Goal: Information Seeking & Learning: Learn about a topic

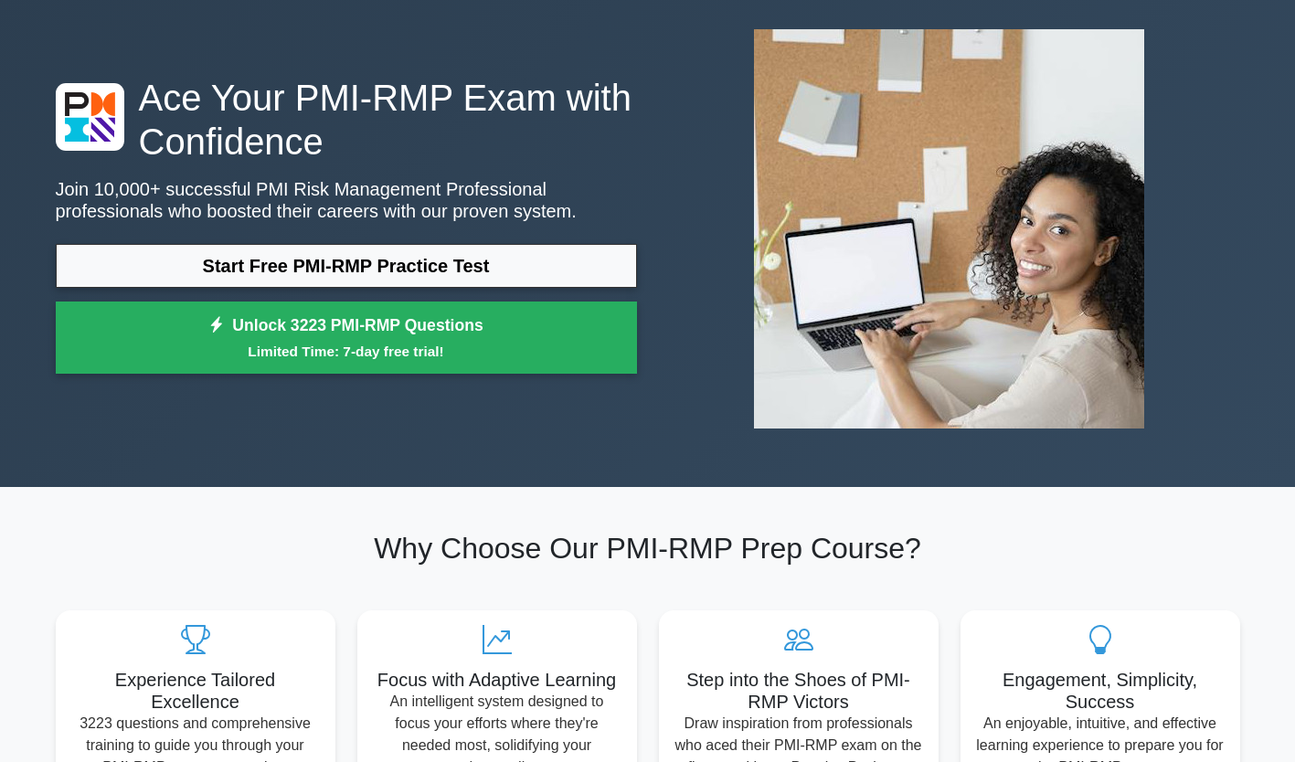
scroll to position [62, 0]
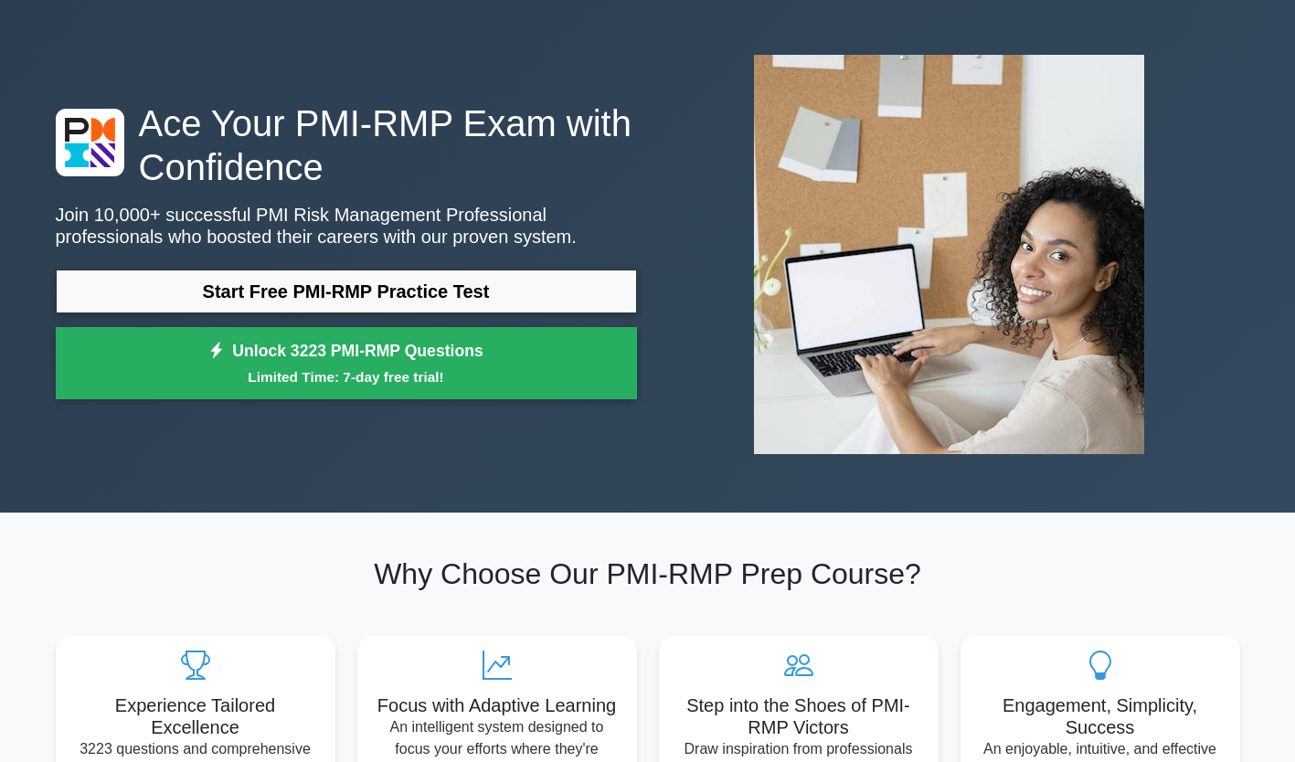
click at [428, 291] on link "Start Free PMI-RMP Practice Test" at bounding box center [346, 292] width 581 height 44
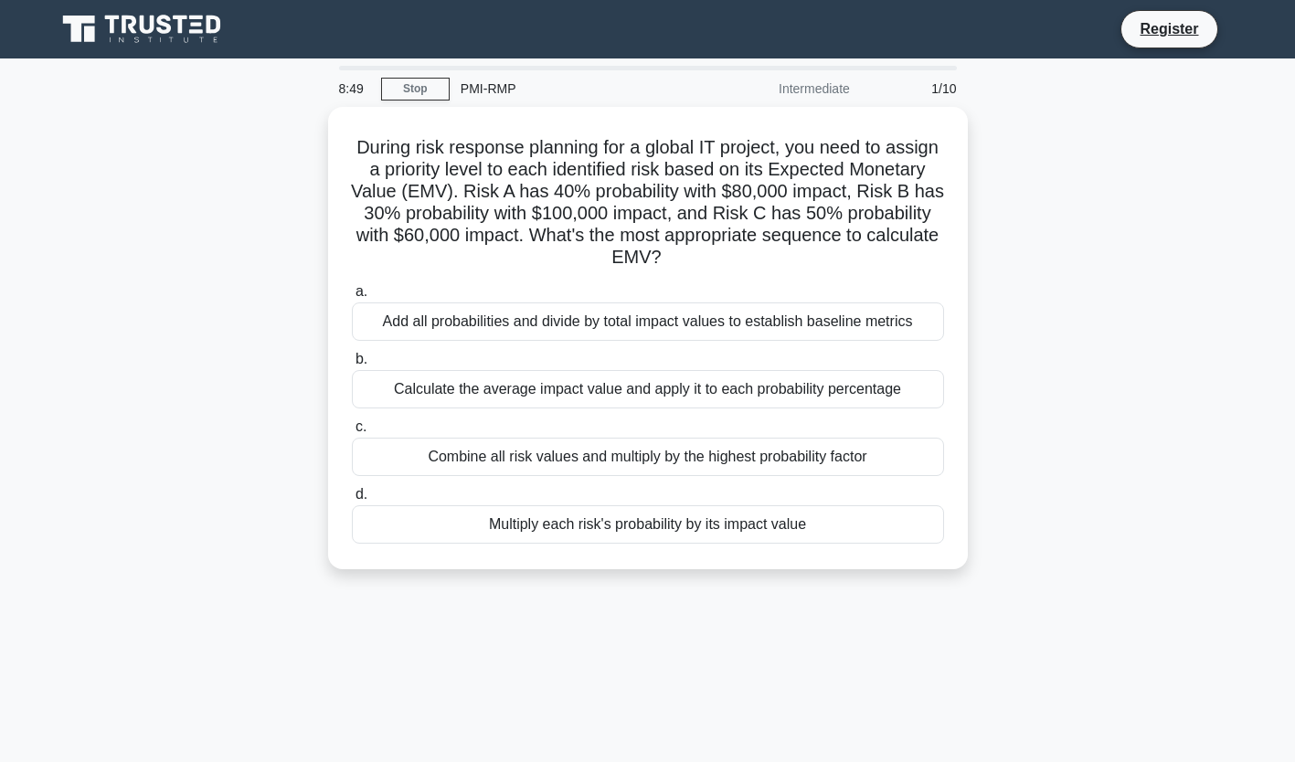
click at [357, 329] on div "Add all probabilities and divide by total impact values to establish baseline m…" at bounding box center [648, 322] width 592 height 38
click at [352, 298] on input "a. Add all probabilities and divide by total impact values to establish baselin…" at bounding box center [352, 292] width 0 height 12
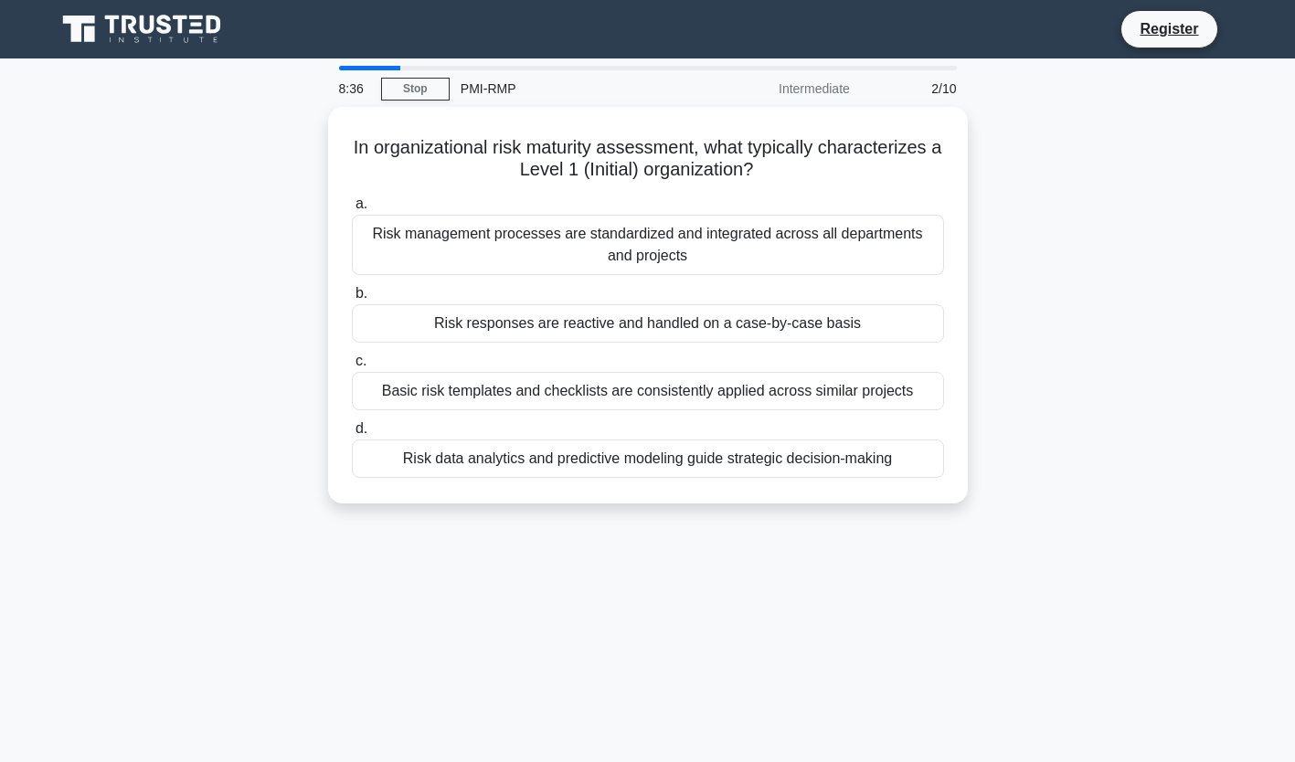
click at [427, 244] on div "Risk management processes are standardized and integrated across all department…" at bounding box center [648, 245] width 592 height 60
click at [352, 210] on input "a. Risk management processes are standardized and integrated across all departm…" at bounding box center [352, 204] width 0 height 12
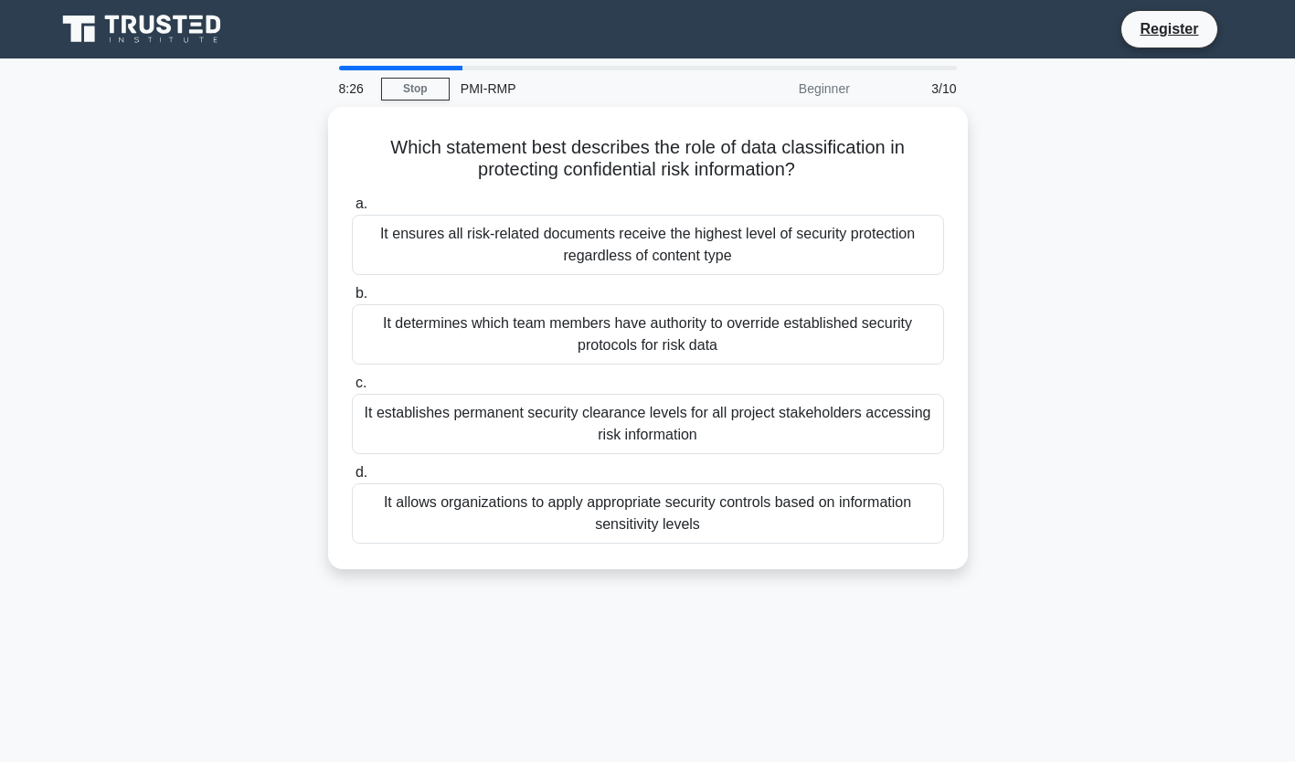
click at [460, 422] on div "It establishes permanent security clearance levels for all project stakeholders…" at bounding box center [648, 424] width 592 height 60
click at [352, 389] on input "c. It establishes permanent security clearance levels for all project stakehold…" at bounding box center [352, 383] width 0 height 12
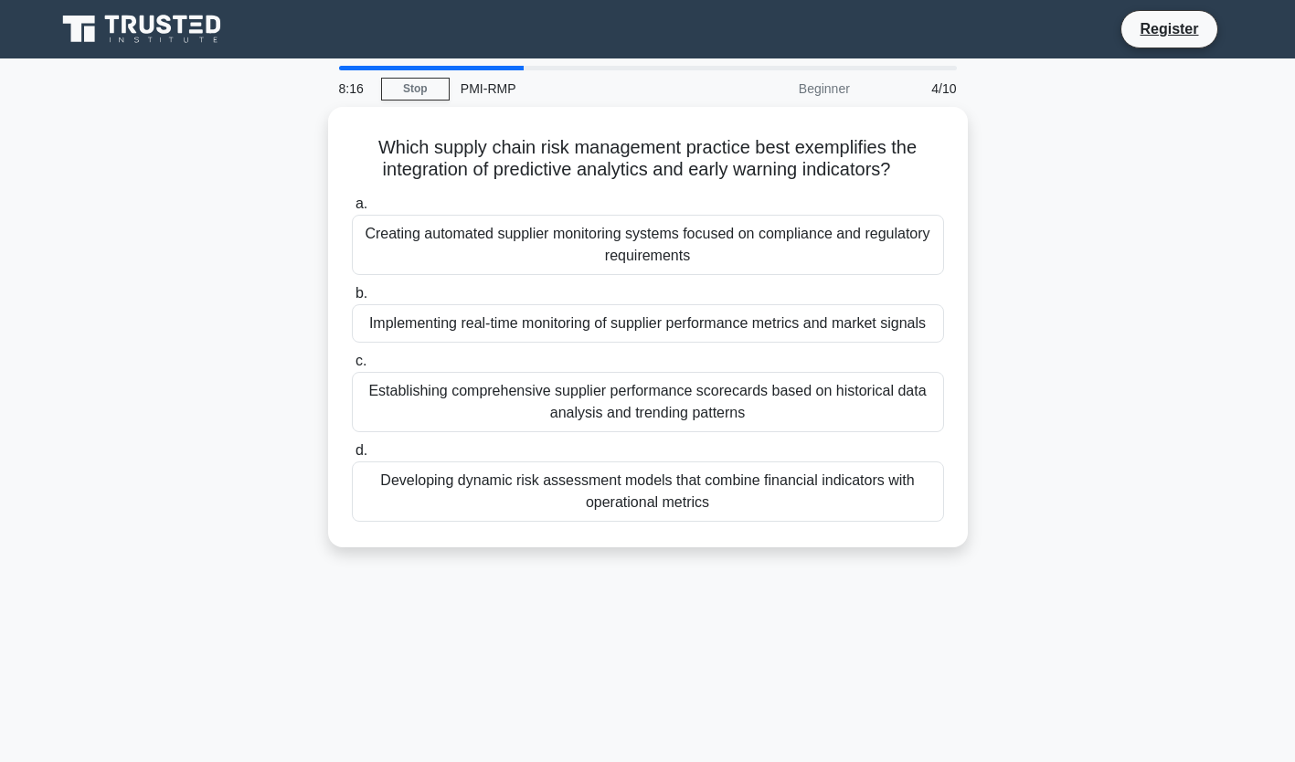
click at [439, 255] on div "Creating automated supplier monitoring systems focused on compliance and regula…" at bounding box center [648, 245] width 592 height 60
click at [352, 210] on input "a. Creating automated supplier monitoring systems focused on compliance and reg…" at bounding box center [352, 204] width 0 height 12
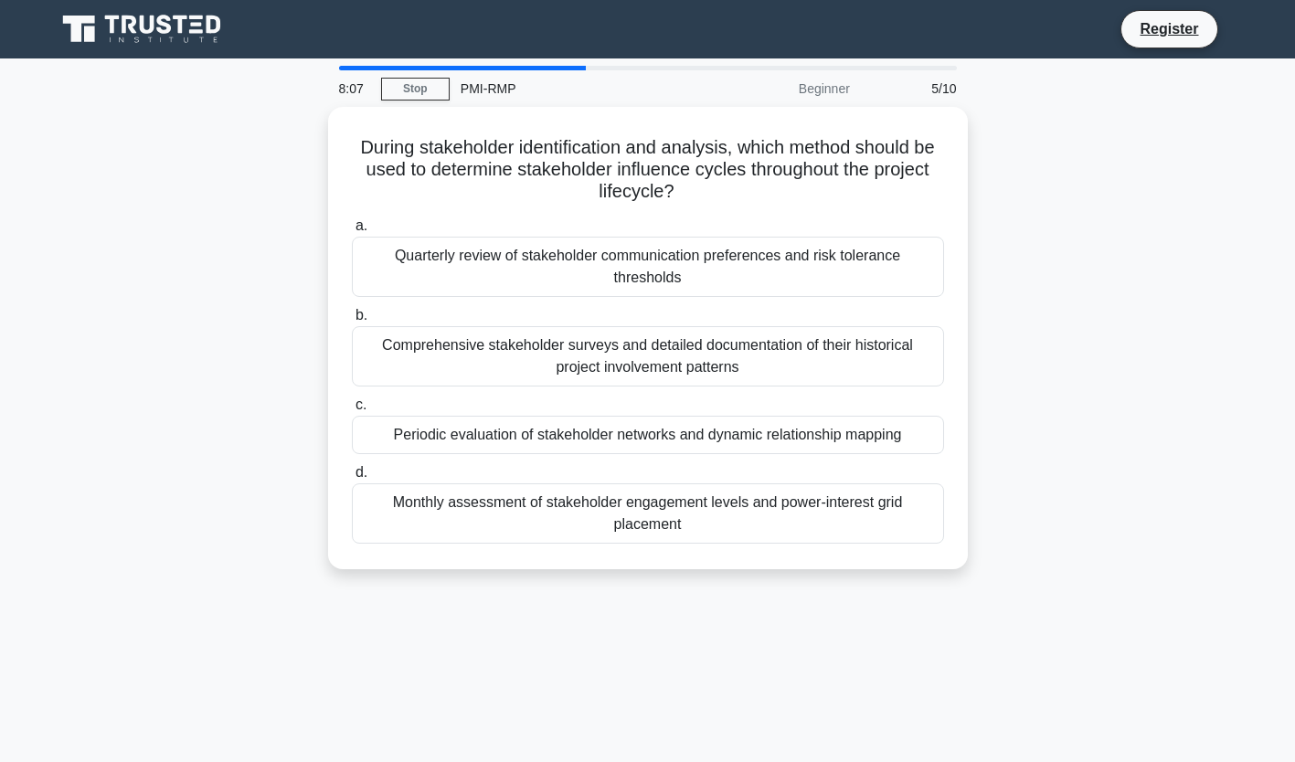
click at [436, 250] on div "Quarterly review of stakeholder communication preferences and risk tolerance th…" at bounding box center [648, 267] width 592 height 60
click at [352, 232] on input "a. Quarterly review of stakeholder communication preferences and risk tolerance…" at bounding box center [352, 226] width 0 height 12
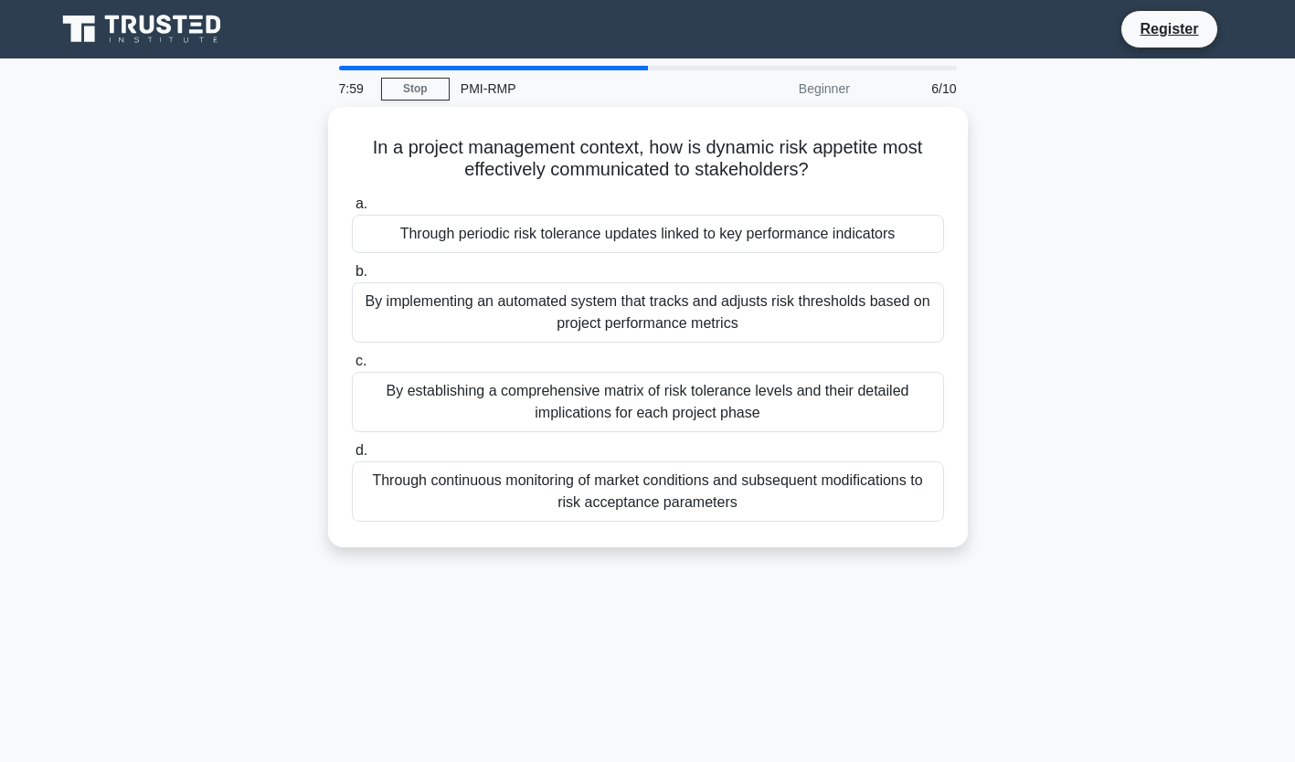
click at [444, 397] on div "By establishing a comprehensive matrix of risk tolerance levels and their detai…" at bounding box center [648, 402] width 592 height 60
click at [352, 367] on input "c. By establishing a comprehensive matrix of risk tolerance levels and their de…" at bounding box center [352, 362] width 0 height 12
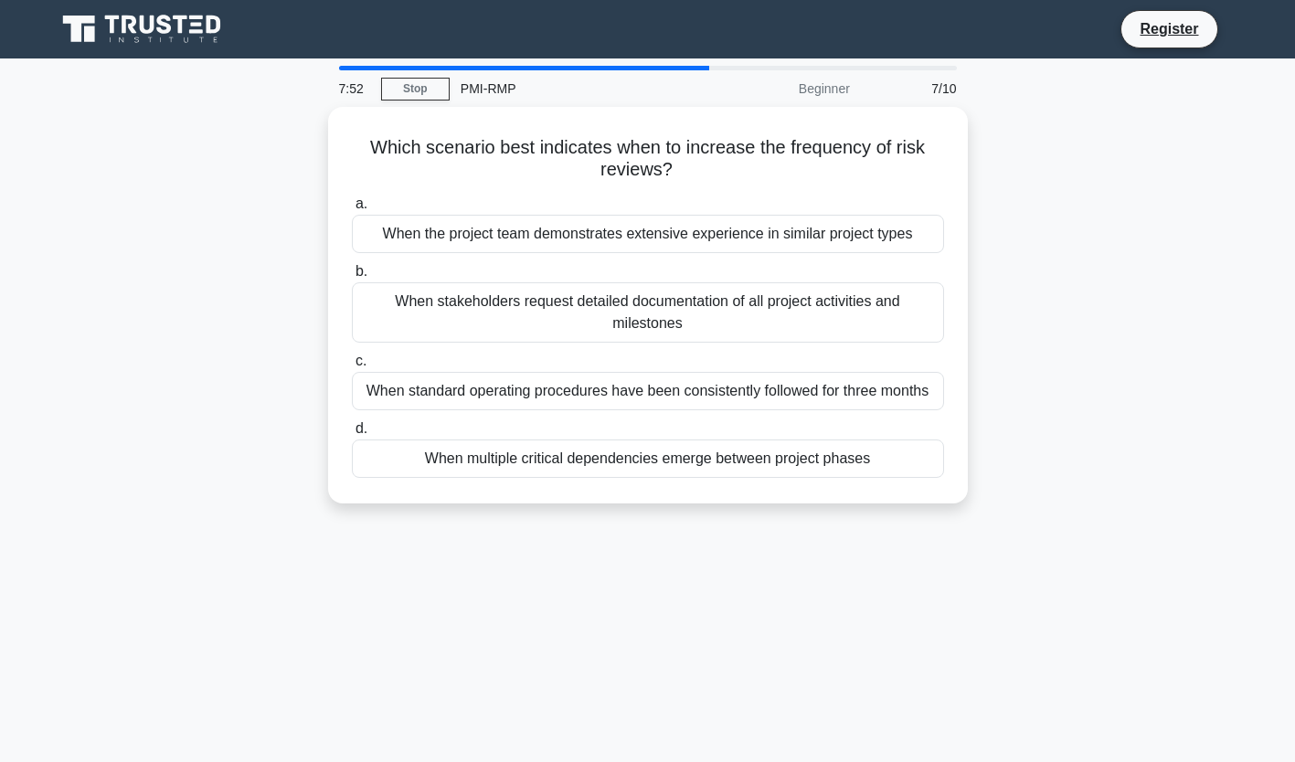
click at [705, 469] on div "When multiple critical dependencies emerge between project phases" at bounding box center [648, 459] width 592 height 38
click at [352, 435] on input "d. When multiple critical dependencies emerge between project phases" at bounding box center [352, 429] width 0 height 12
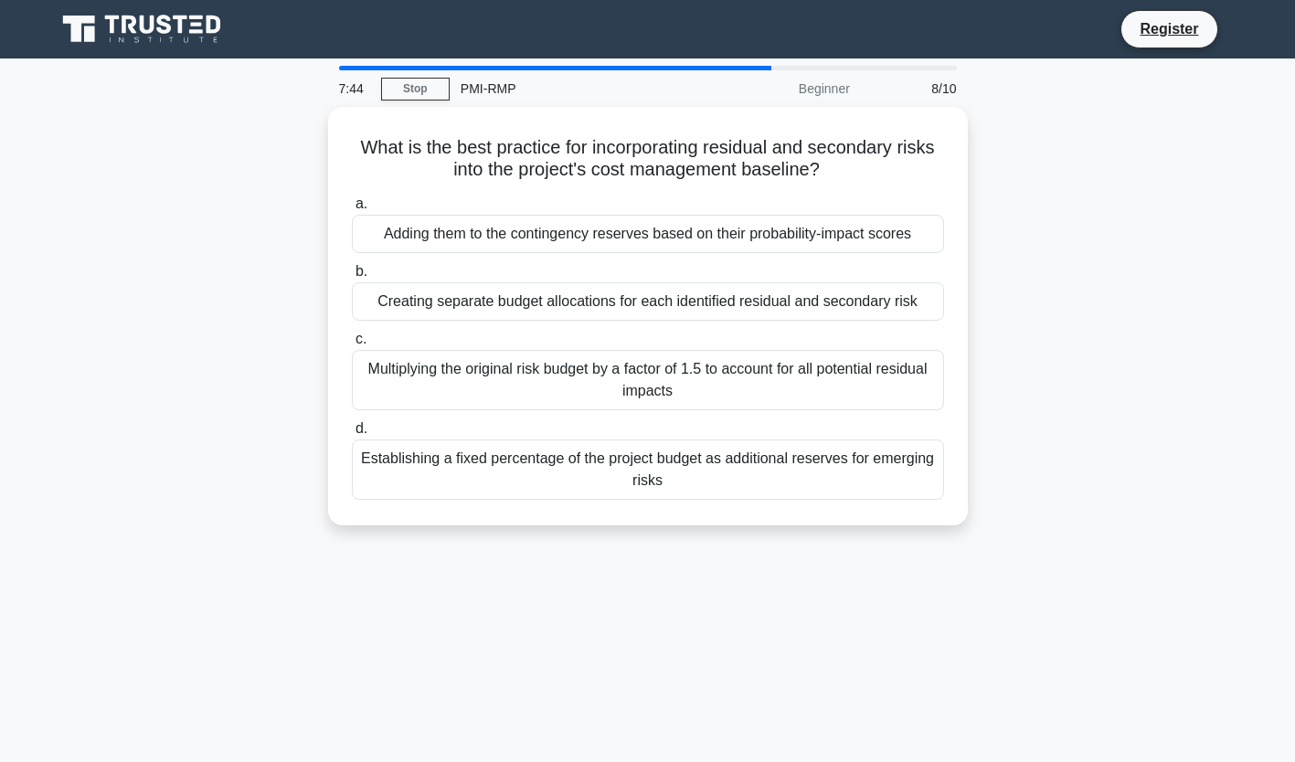
click at [685, 468] on div "Establishing a fixed percentage of the project budget as additional reserves fo…" at bounding box center [648, 470] width 592 height 60
click at [352, 435] on input "d. Establishing a fixed percentage of the project budget as additional reserves…" at bounding box center [352, 429] width 0 height 12
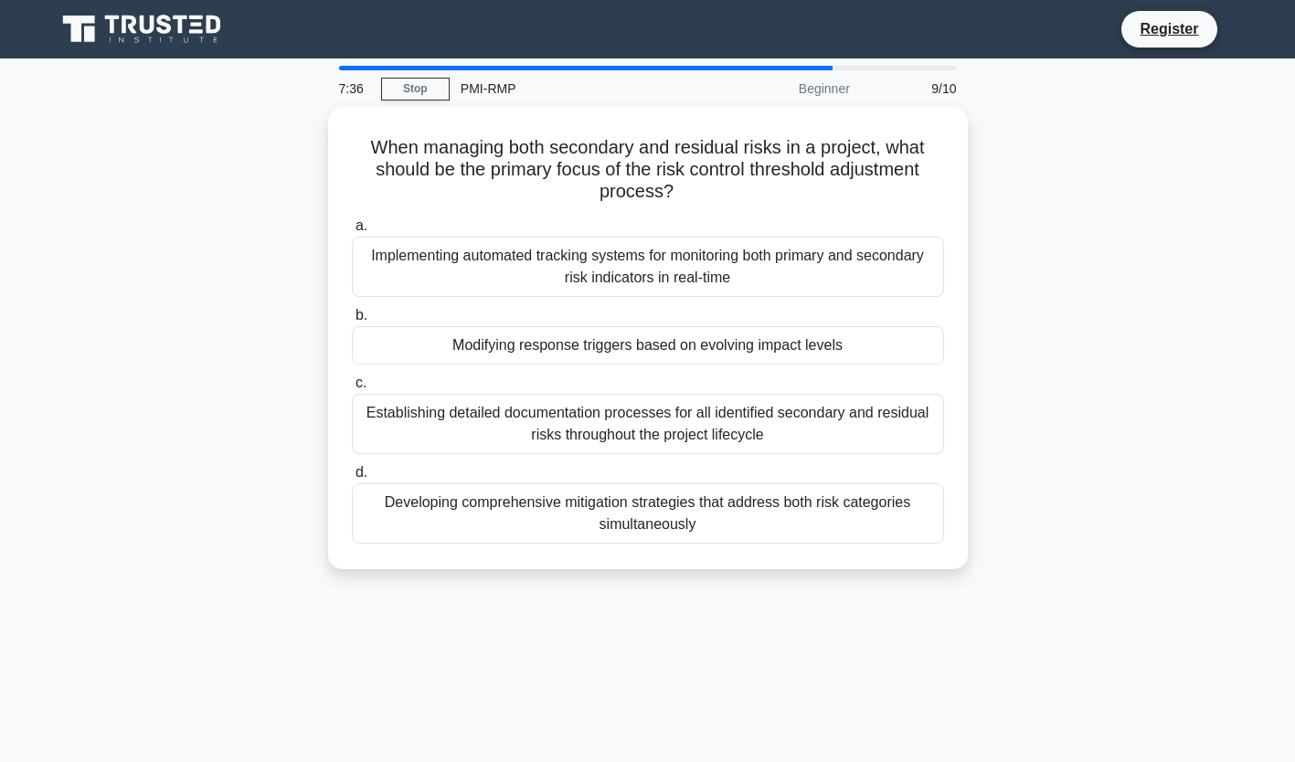
click at [723, 501] on div "Developing comprehensive mitigation strategies that address both risk categorie…" at bounding box center [648, 514] width 592 height 60
click at [352, 479] on input "d. Developing comprehensive mitigation strategies that address both risk catego…" at bounding box center [352, 473] width 0 height 12
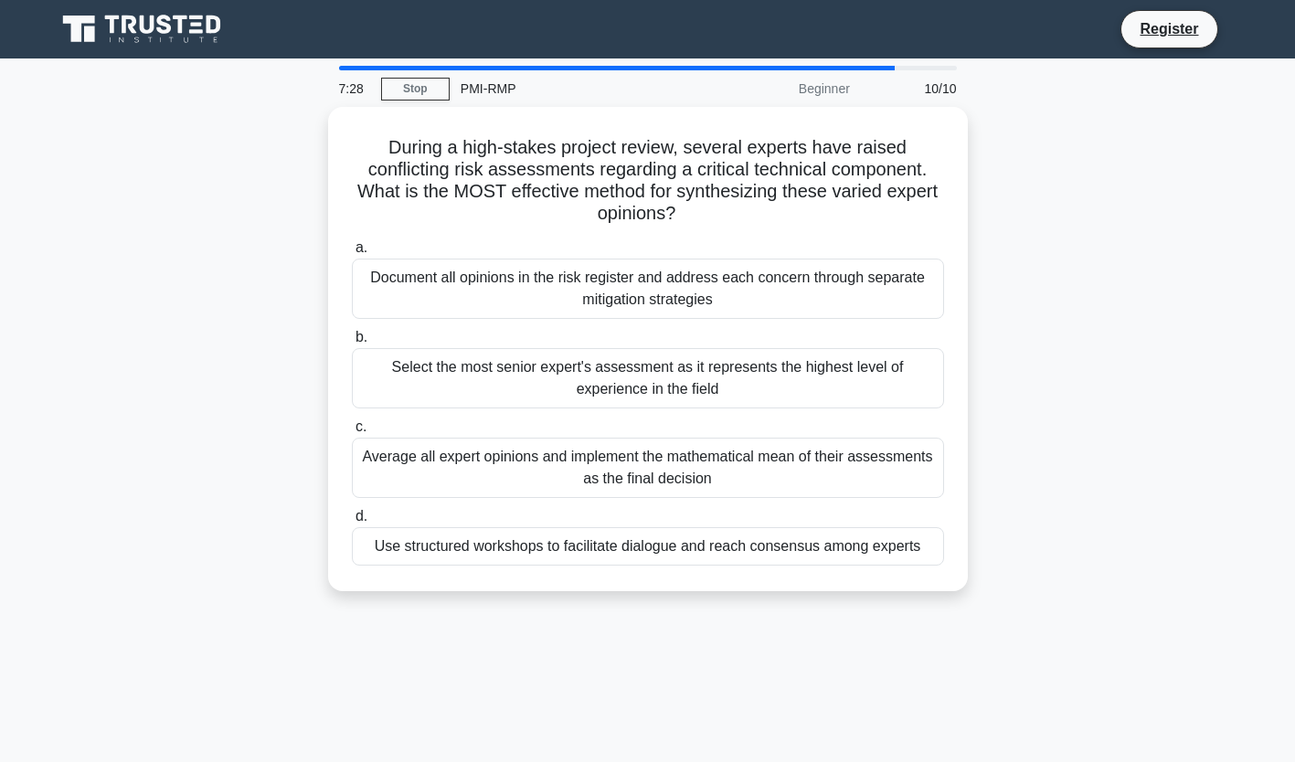
click at [554, 470] on div "Average all expert opinions and implement the mathematical mean of their assess…" at bounding box center [648, 468] width 592 height 60
click at [352, 433] on input "c. Average all expert opinions and implement the mathematical mean of their ass…" at bounding box center [352, 427] width 0 height 12
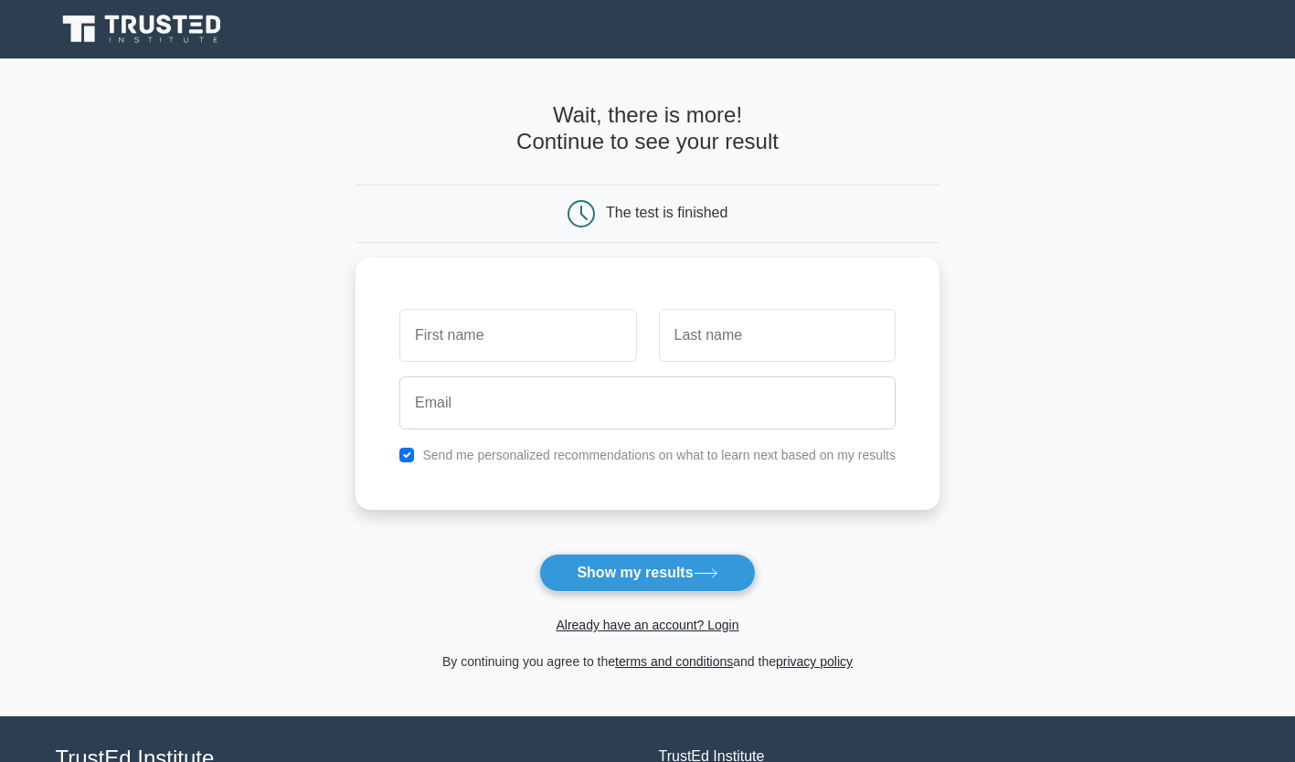
click at [611, 576] on button "Show my results" at bounding box center [647, 573] width 216 height 38
click at [328, 533] on main "Wait, there is more! Continue to see your result The test is finished and the" at bounding box center [647, 387] width 1295 height 658
click at [168, 16] on icon at bounding box center [164, 24] width 15 height 19
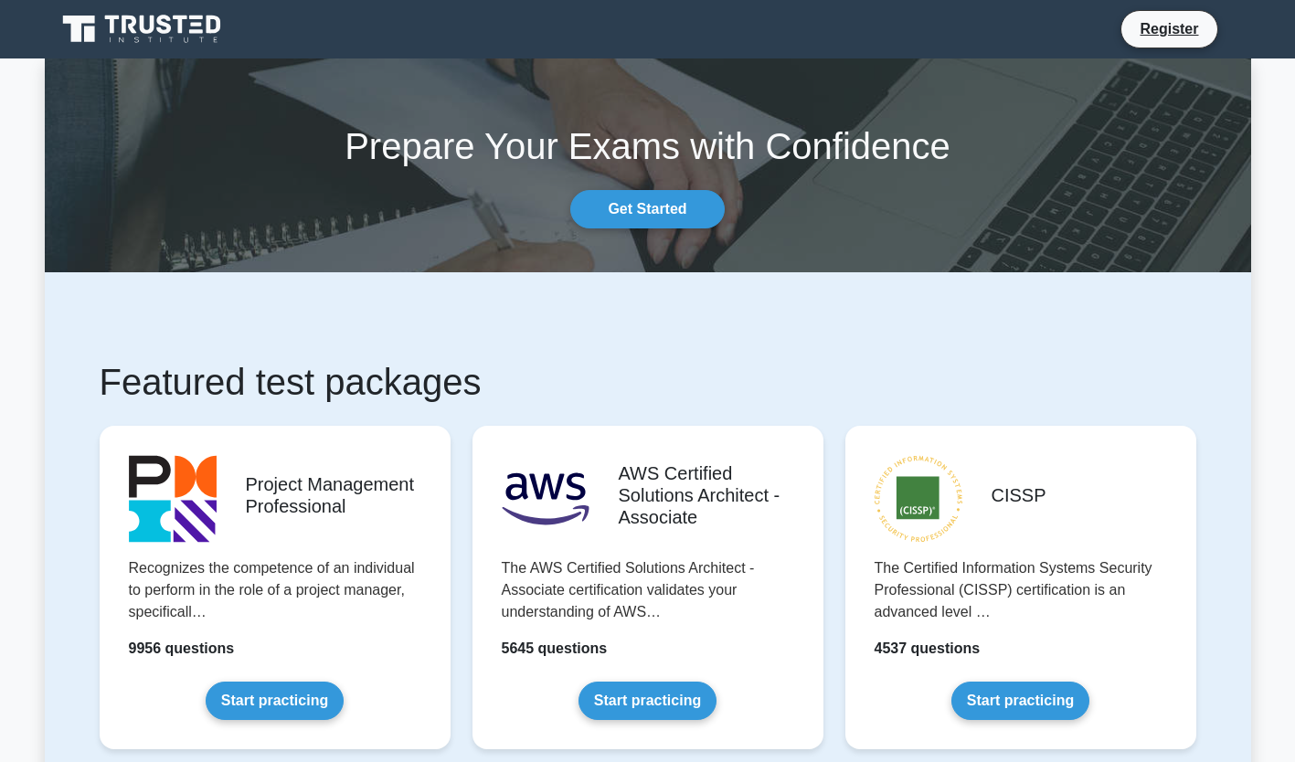
click at [281, 696] on link "Start practicing" at bounding box center [275, 701] width 138 height 38
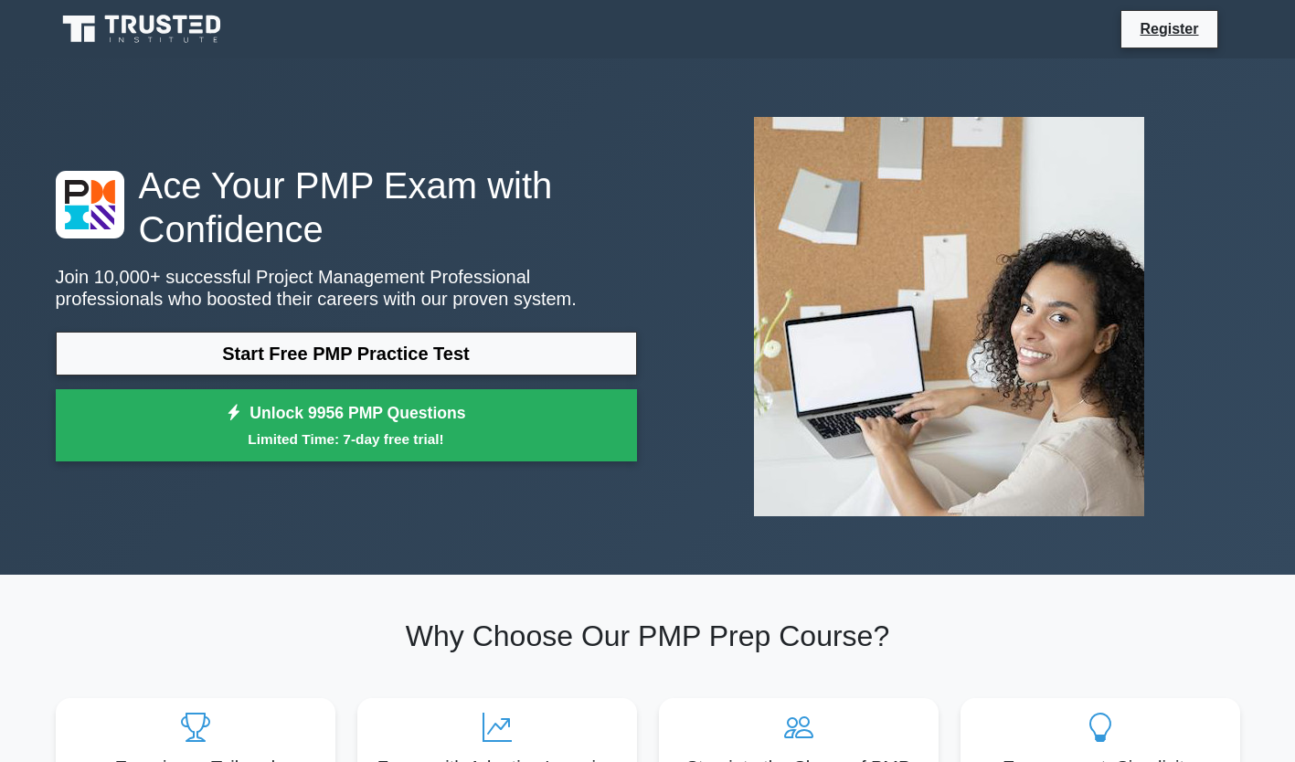
click at [179, 27] on icon at bounding box center [181, 25] width 15 height 18
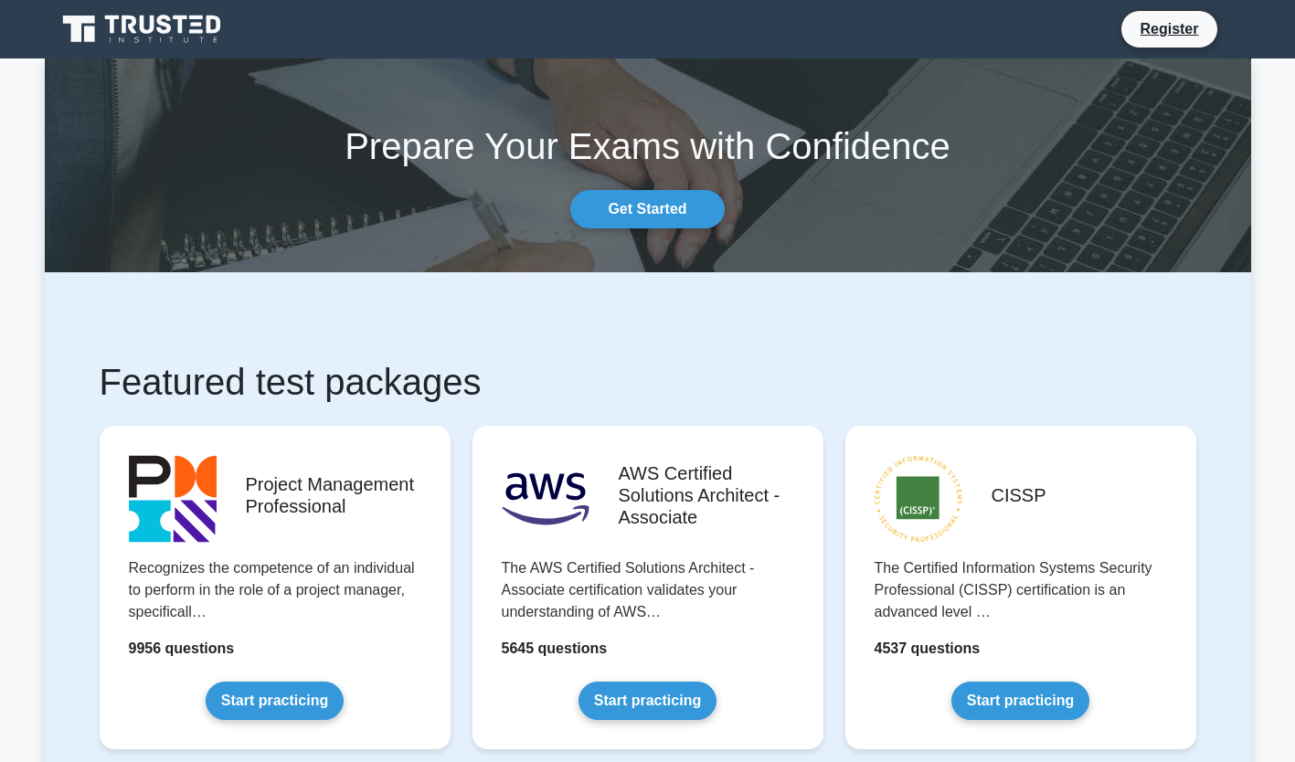
click at [300, 702] on link "Start practicing" at bounding box center [275, 701] width 138 height 38
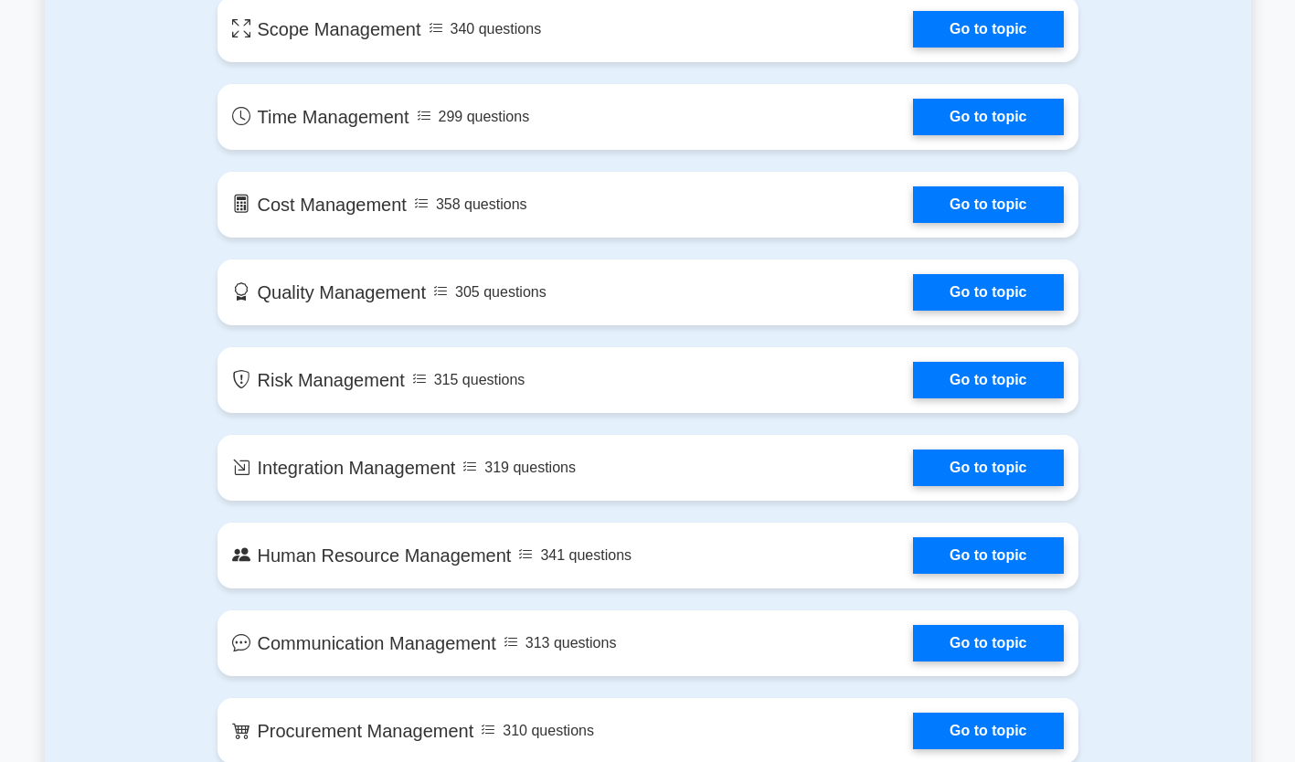
scroll to position [1088, 0]
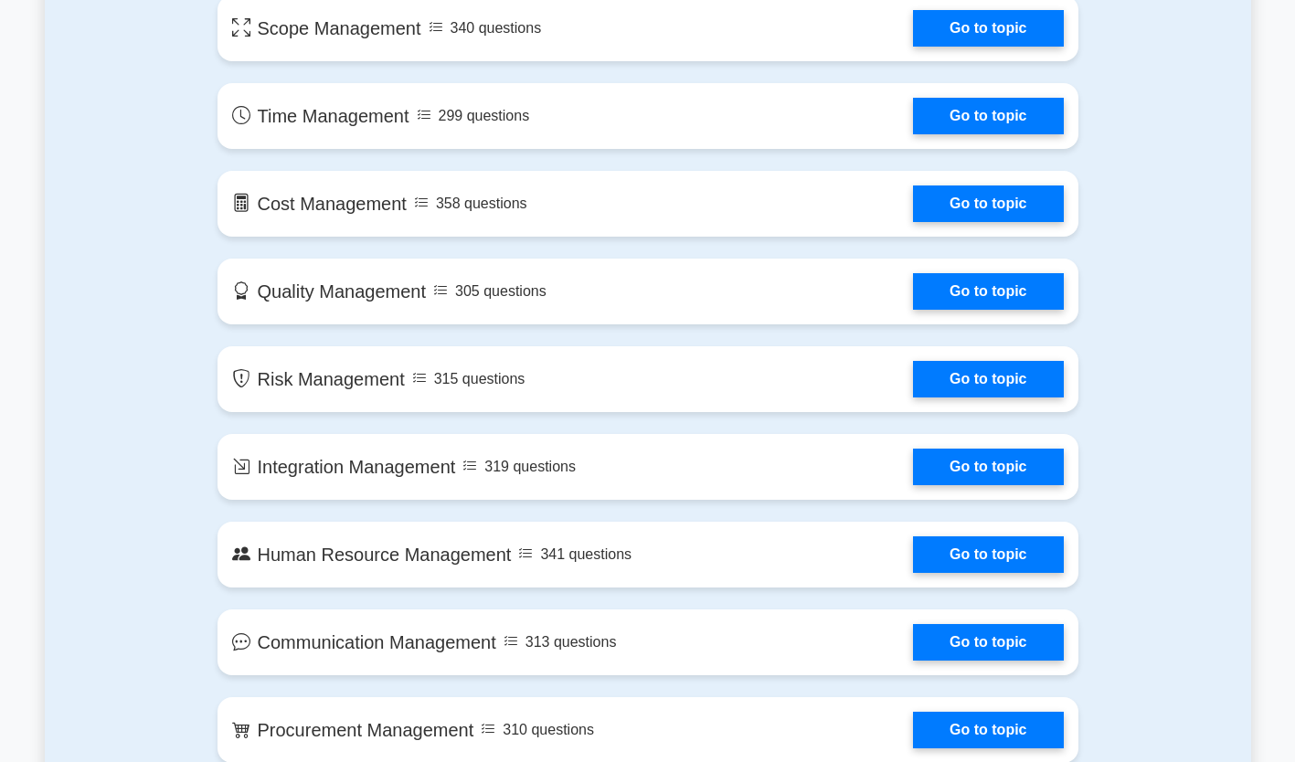
click at [913, 385] on link "Go to topic" at bounding box center [988, 379] width 150 height 37
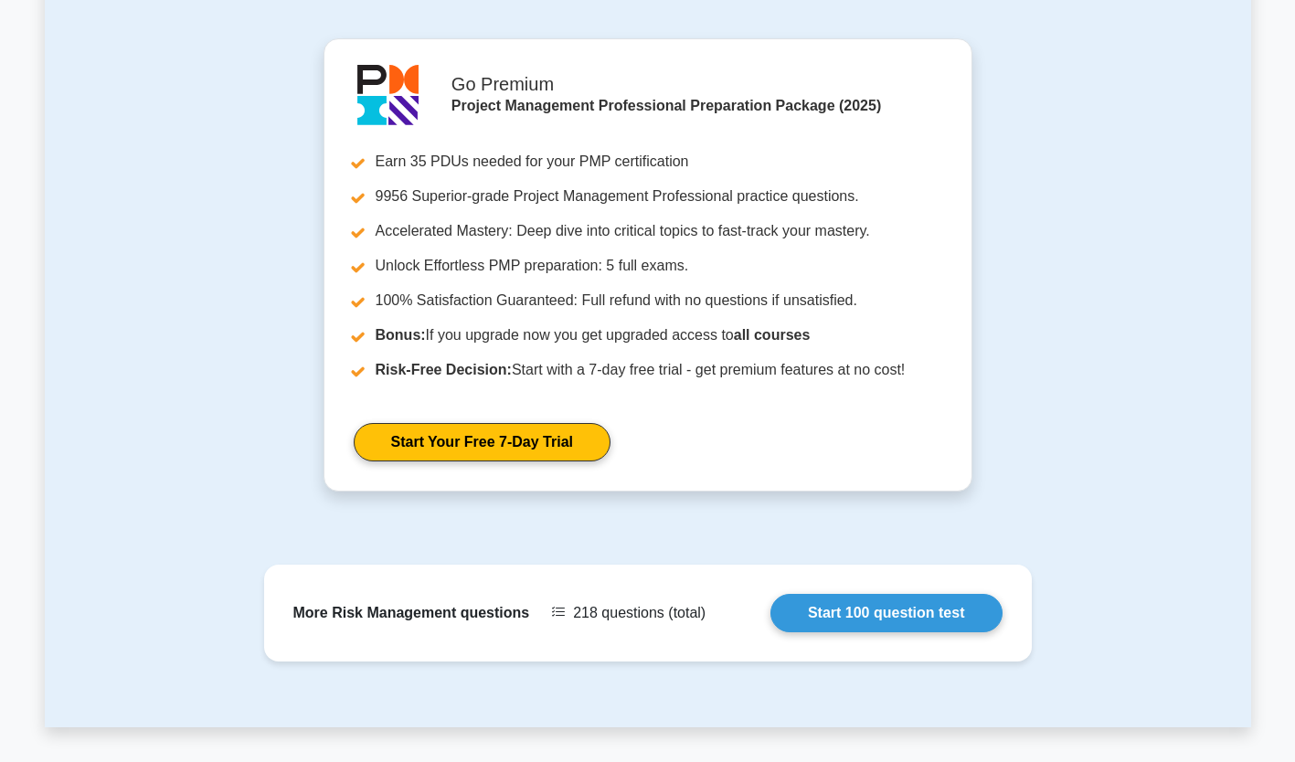
scroll to position [1688, 0]
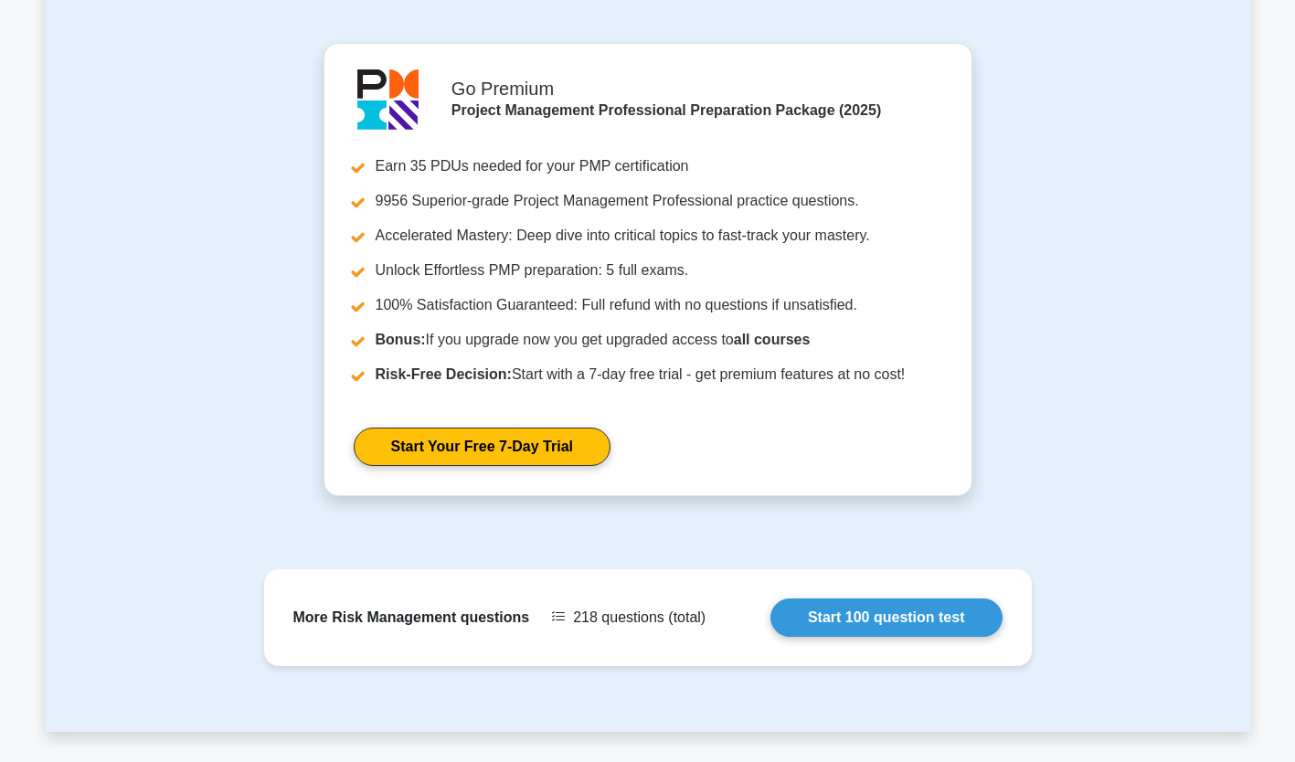
click at [212, 271] on div "Go Premium Project Management Professional Preparation Package (2025) Earn 35 P…" at bounding box center [648, 280] width 1207 height 475
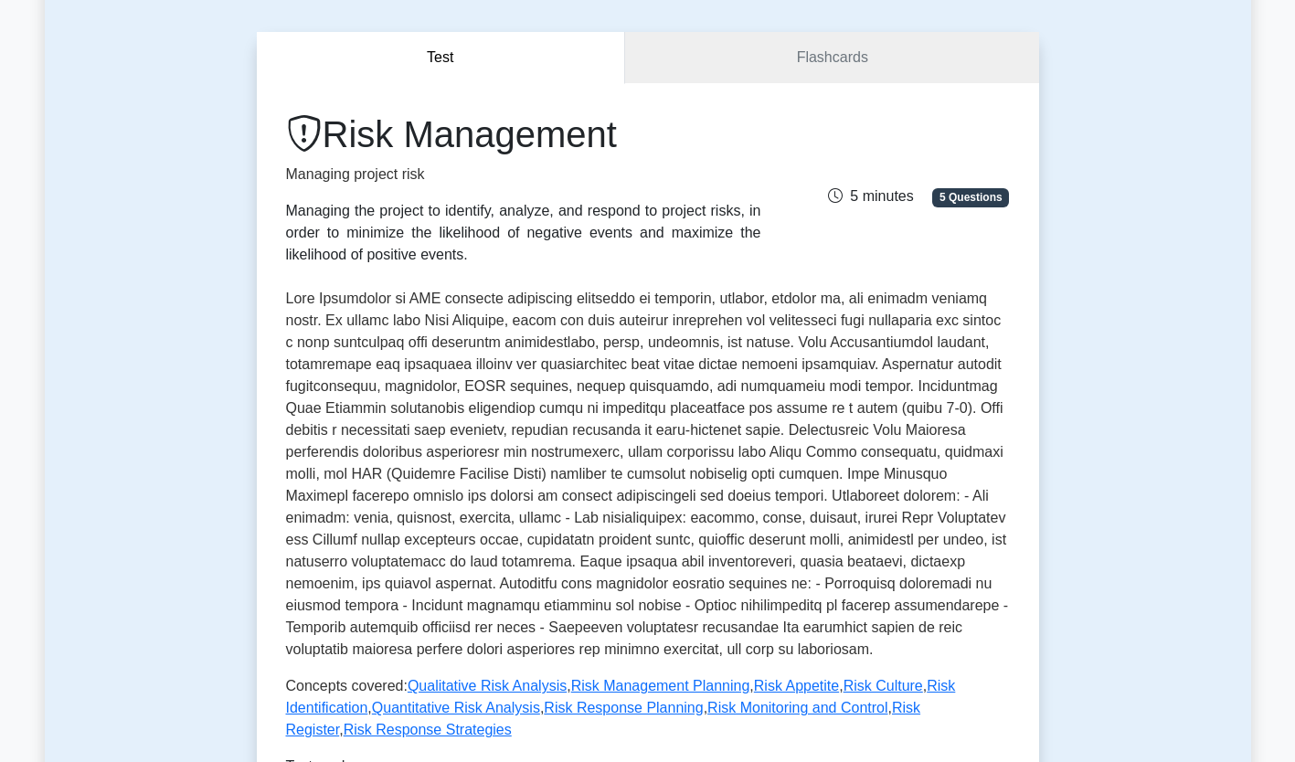
scroll to position [0, 0]
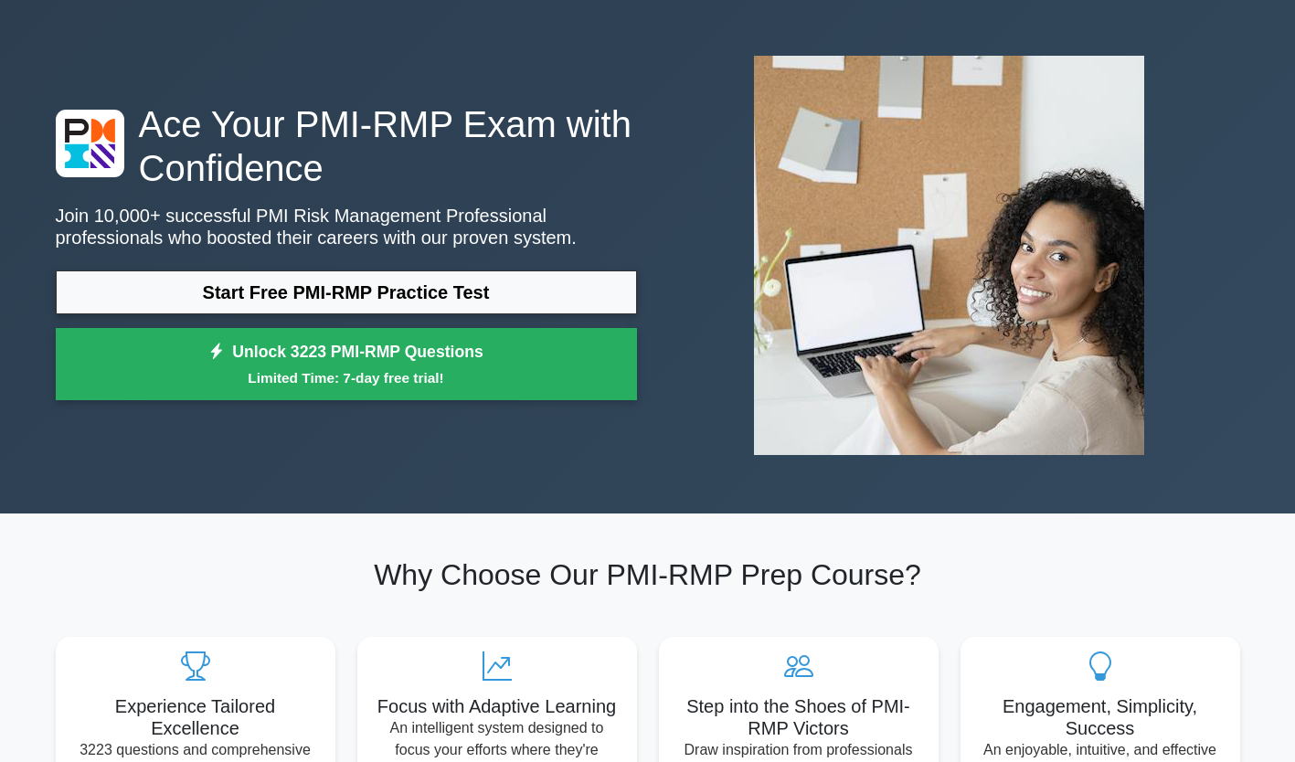
scroll to position [57, 0]
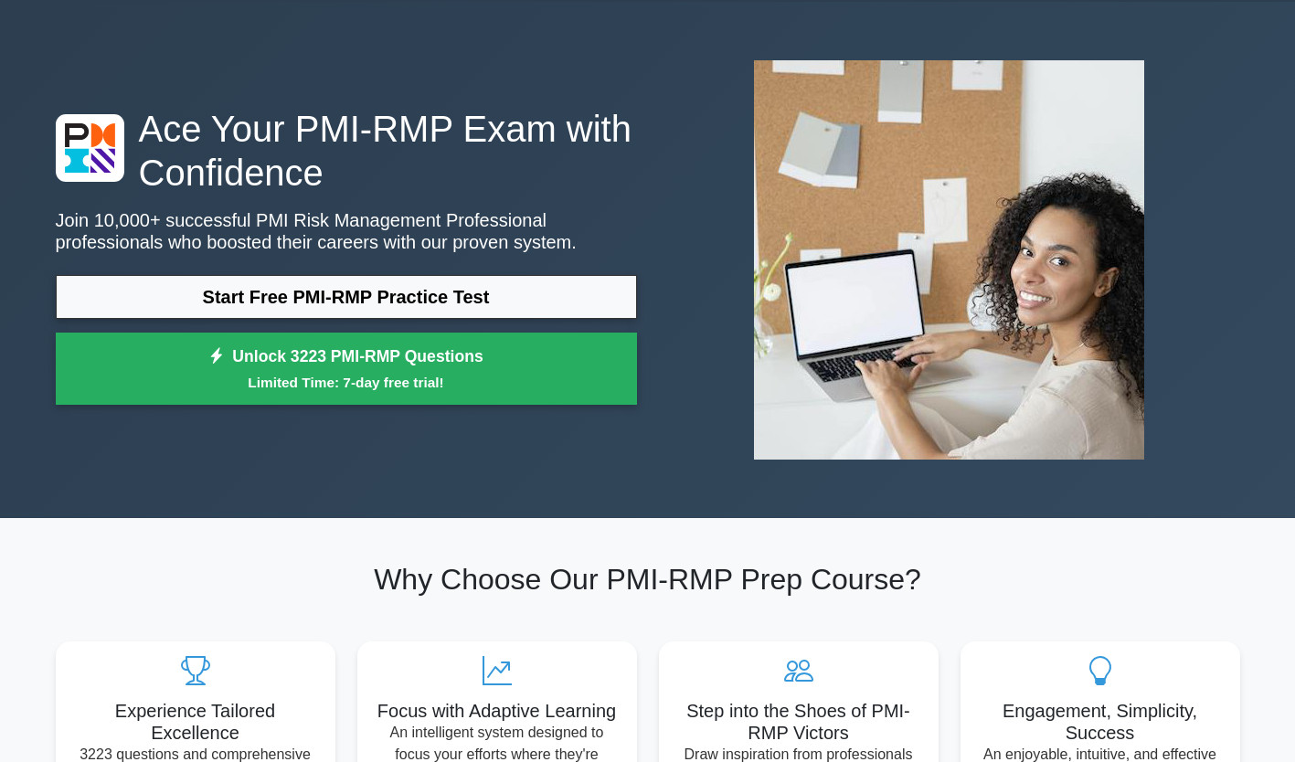
click at [367, 373] on small "Limited Time: 7-day free trial!" at bounding box center [347, 382] width 536 height 21
click at [365, 297] on link "Start Free PMI-RMP Practice Test" at bounding box center [346, 297] width 581 height 44
click at [383, 299] on link "Start Free PMI-RMP Practice Test" at bounding box center [346, 297] width 581 height 44
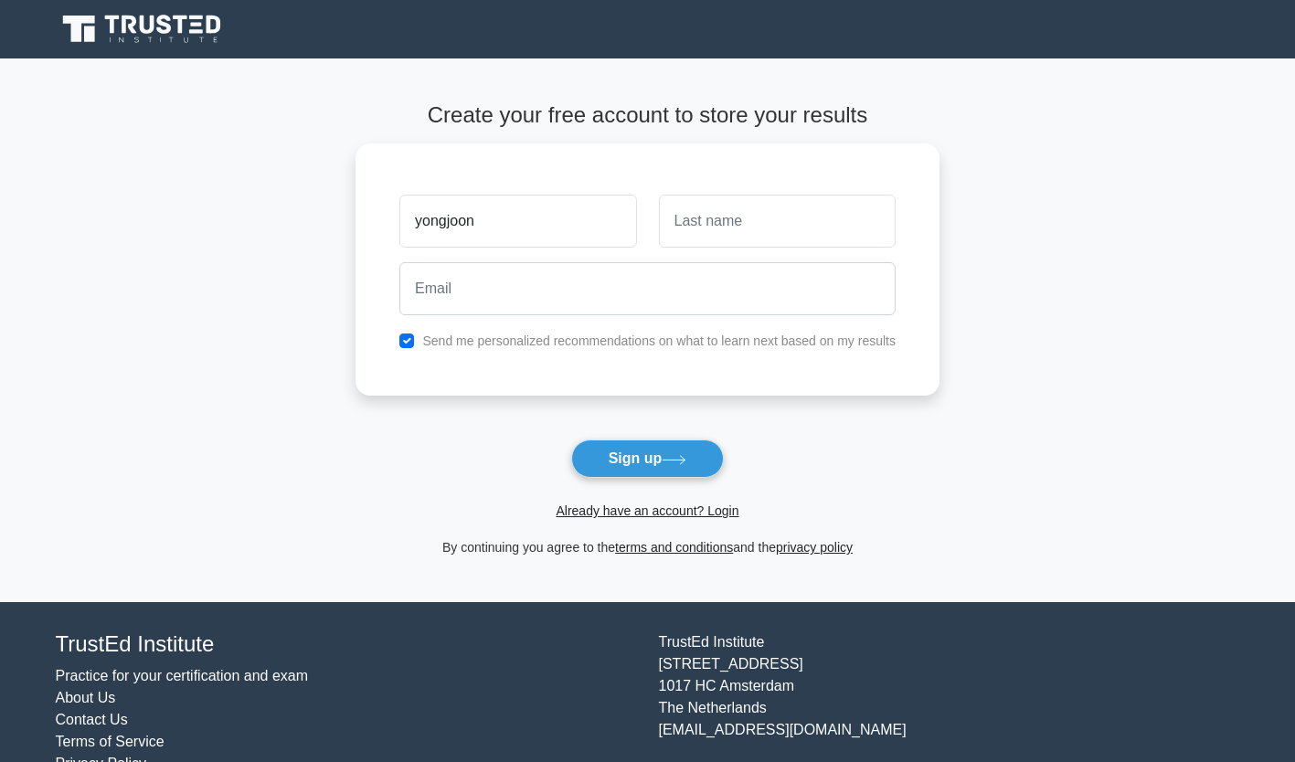
type input "yongjoon"
type input "[PERSON_NAME]"
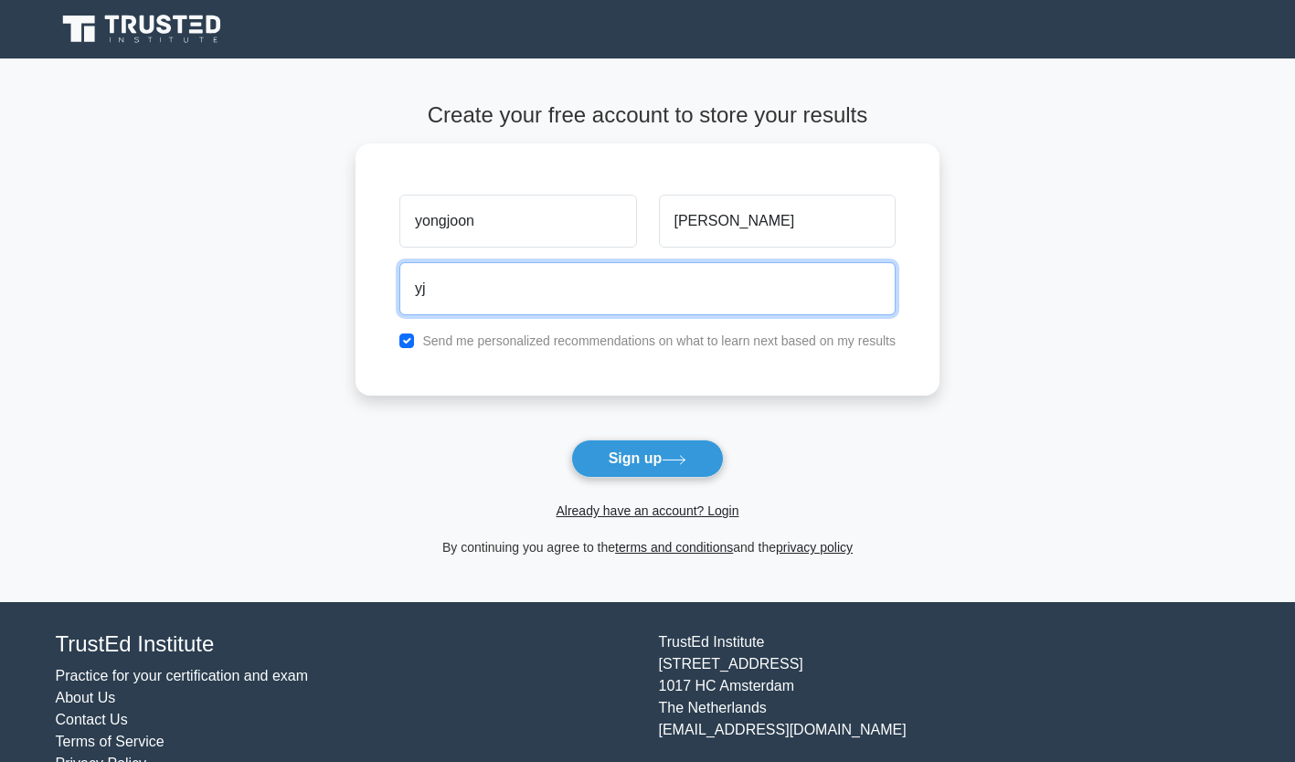
type input "[EMAIL_ADDRESS][DOMAIN_NAME]"
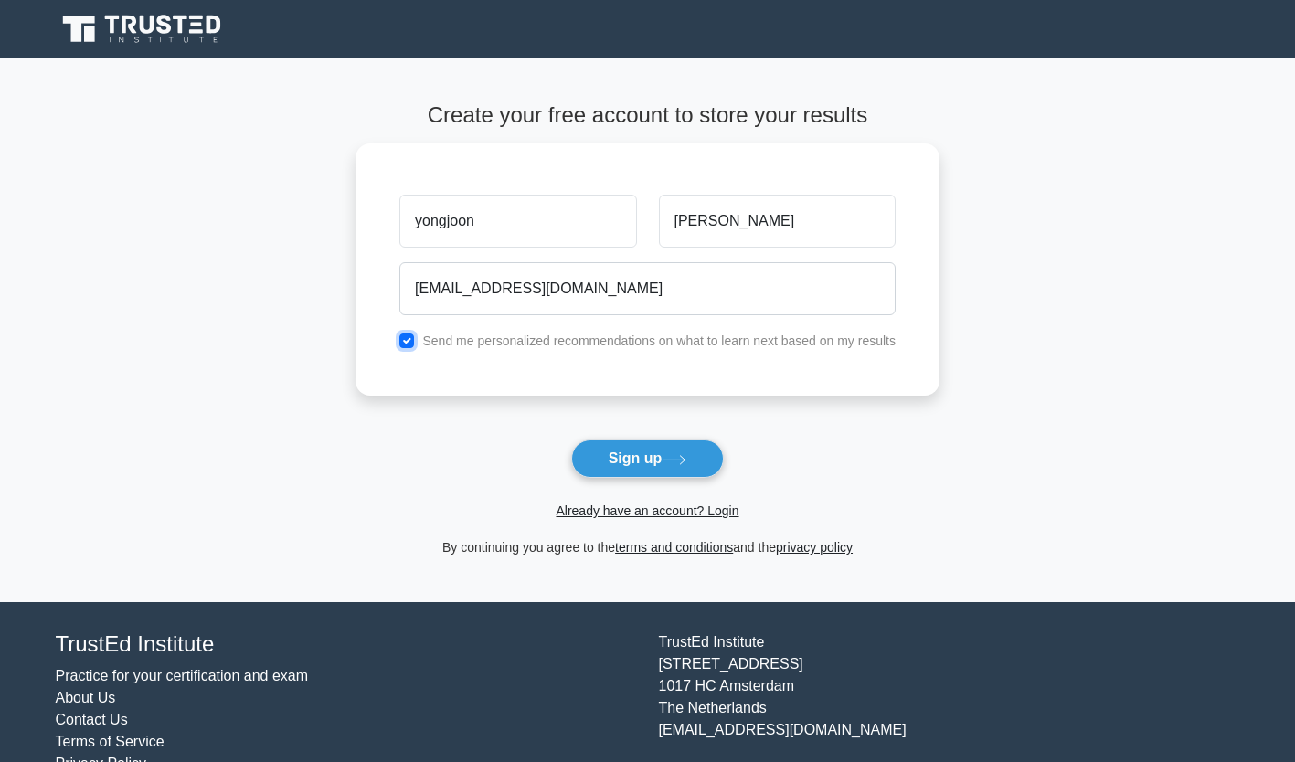
click at [408, 343] on input "checkbox" at bounding box center [406, 341] width 15 height 15
checkbox input "false"
click at [660, 458] on button "Sign up" at bounding box center [648, 459] width 154 height 38
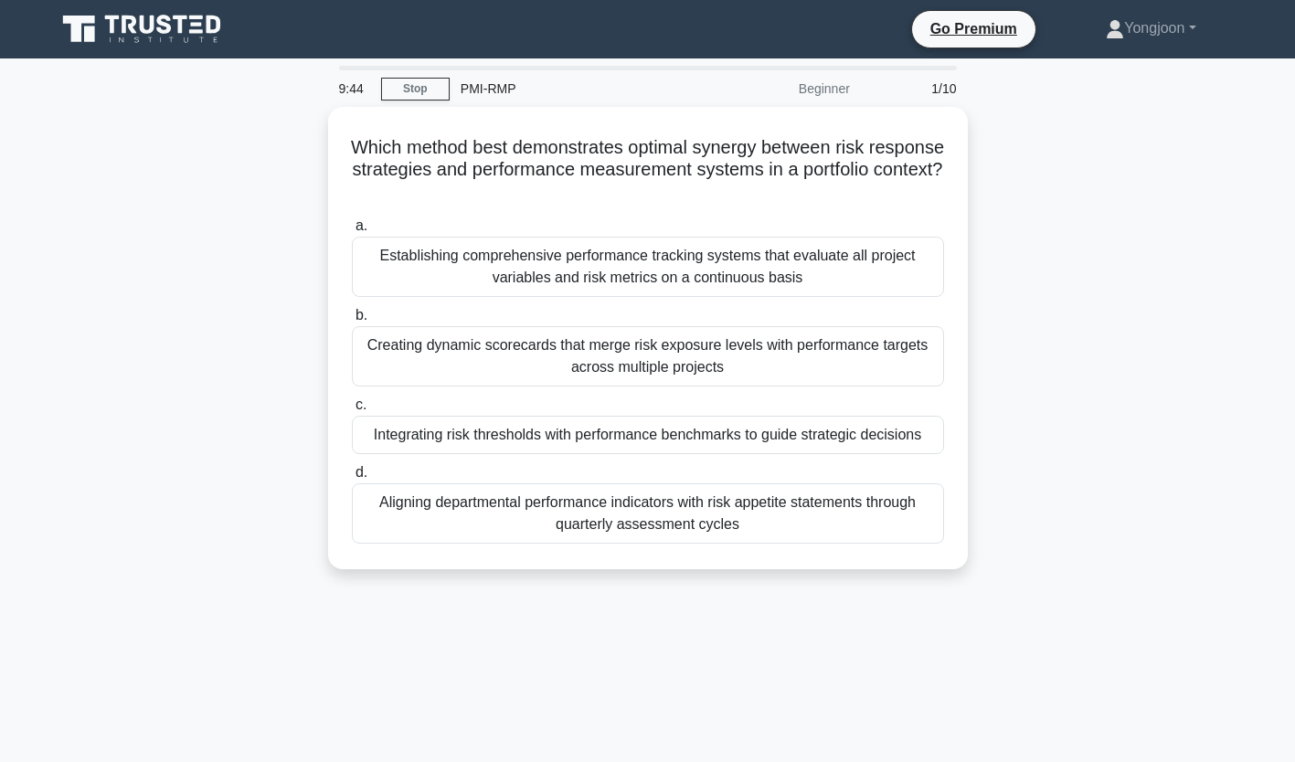
click at [975, 571] on div "Which method best demonstrates optimal synergy between risk response strategies…" at bounding box center [648, 349] width 1207 height 484
click at [479, 266] on div "Establishing comprehensive performance tracking systems that evaluate all proje…" at bounding box center [648, 267] width 592 height 60
click at [352, 232] on input "a. Establishing comprehensive performance tracking systems that evaluate all pr…" at bounding box center [352, 226] width 0 height 12
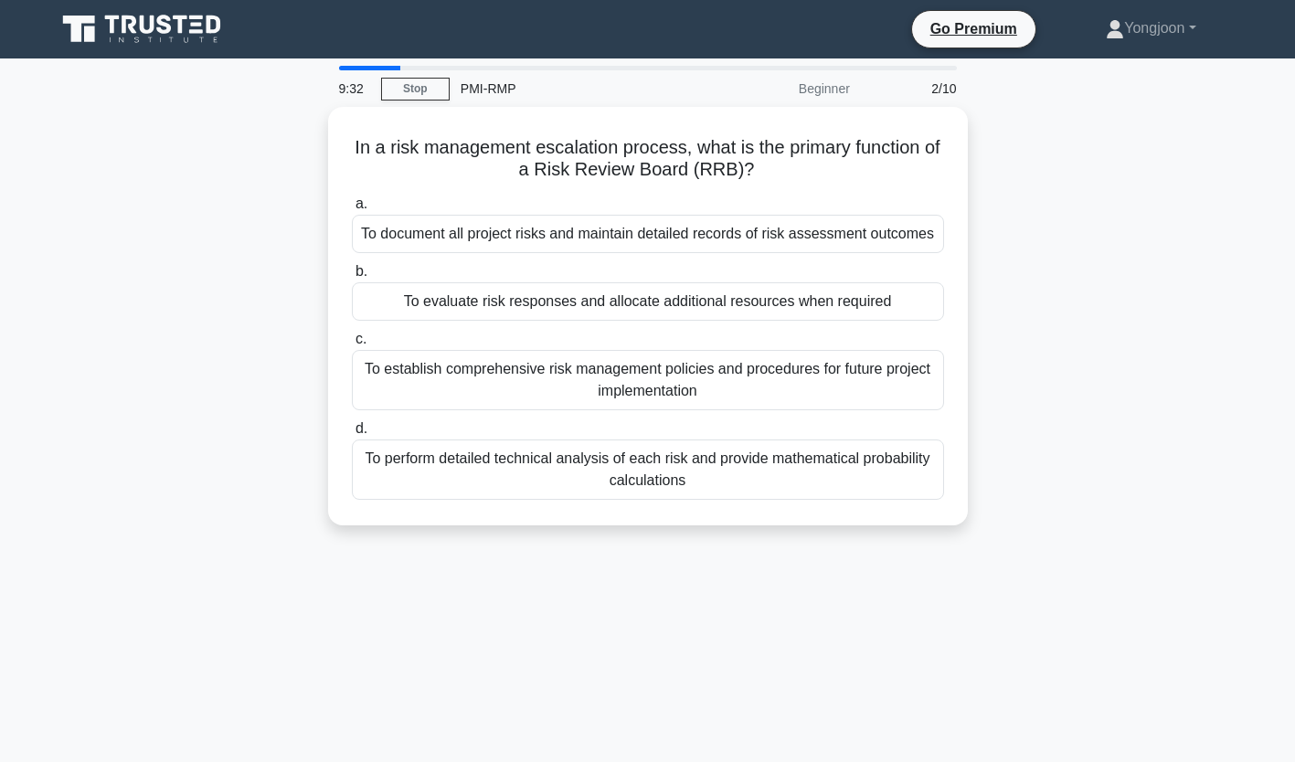
click at [570, 382] on div "To establish comprehensive risk management policies and procedures for future p…" at bounding box center [648, 380] width 592 height 60
click at [352, 346] on input "c. To establish comprehensive risk management policies and procedures for futur…" at bounding box center [352, 340] width 0 height 12
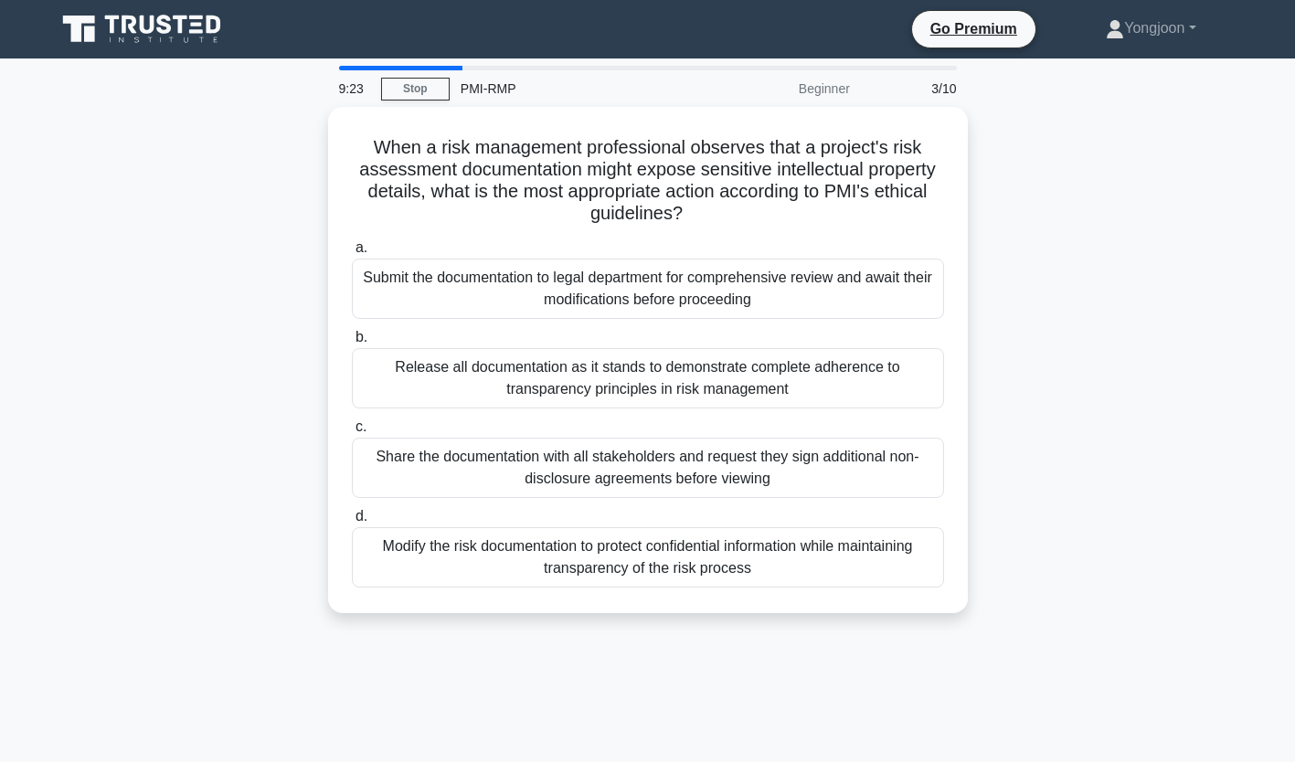
click at [449, 289] on div "Submit the documentation to legal department for comprehensive review and await…" at bounding box center [648, 289] width 592 height 60
click at [352, 254] on input "a. Submit the documentation to legal department for comprehensive review and aw…" at bounding box center [352, 248] width 0 height 12
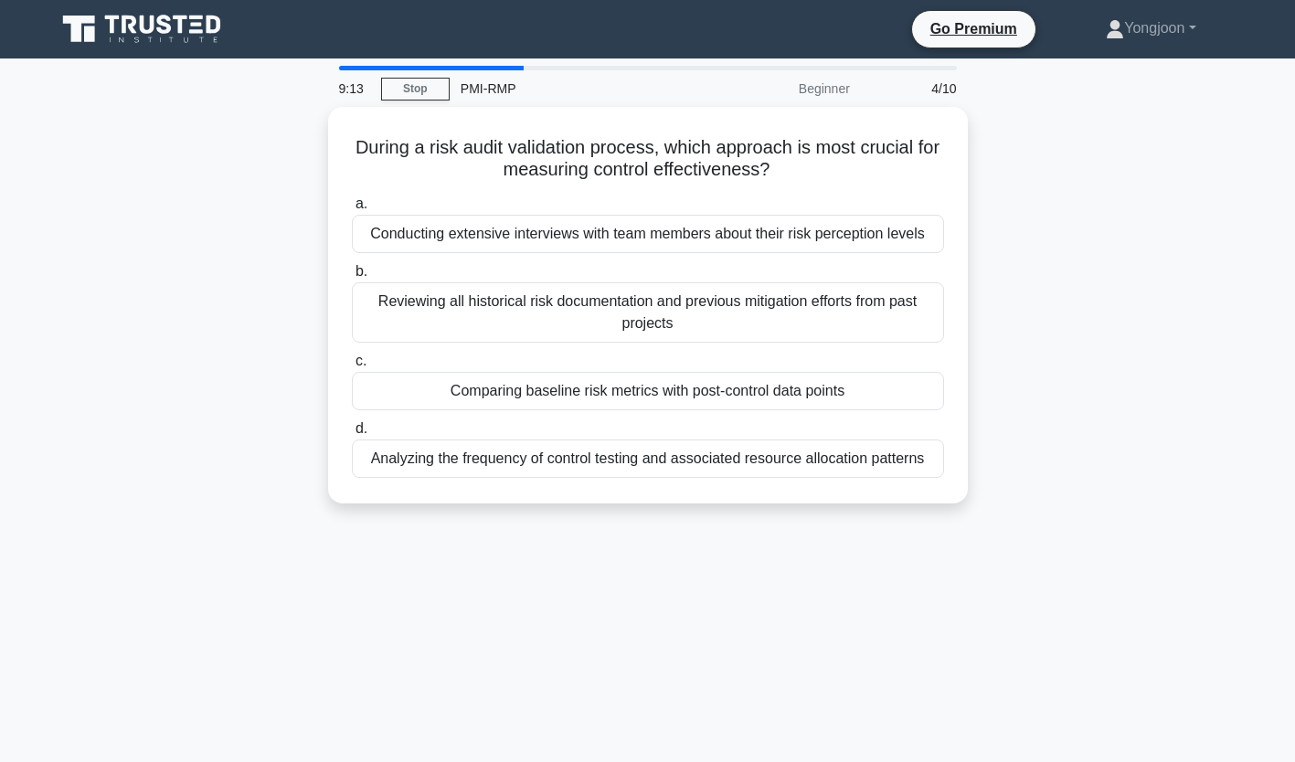
click at [497, 315] on div "Reviewing all historical risk documentation and previous mitigation efforts fro…" at bounding box center [648, 312] width 592 height 60
click at [352, 278] on input "b. Reviewing all historical risk documentation and previous mitigation efforts …" at bounding box center [352, 272] width 0 height 12
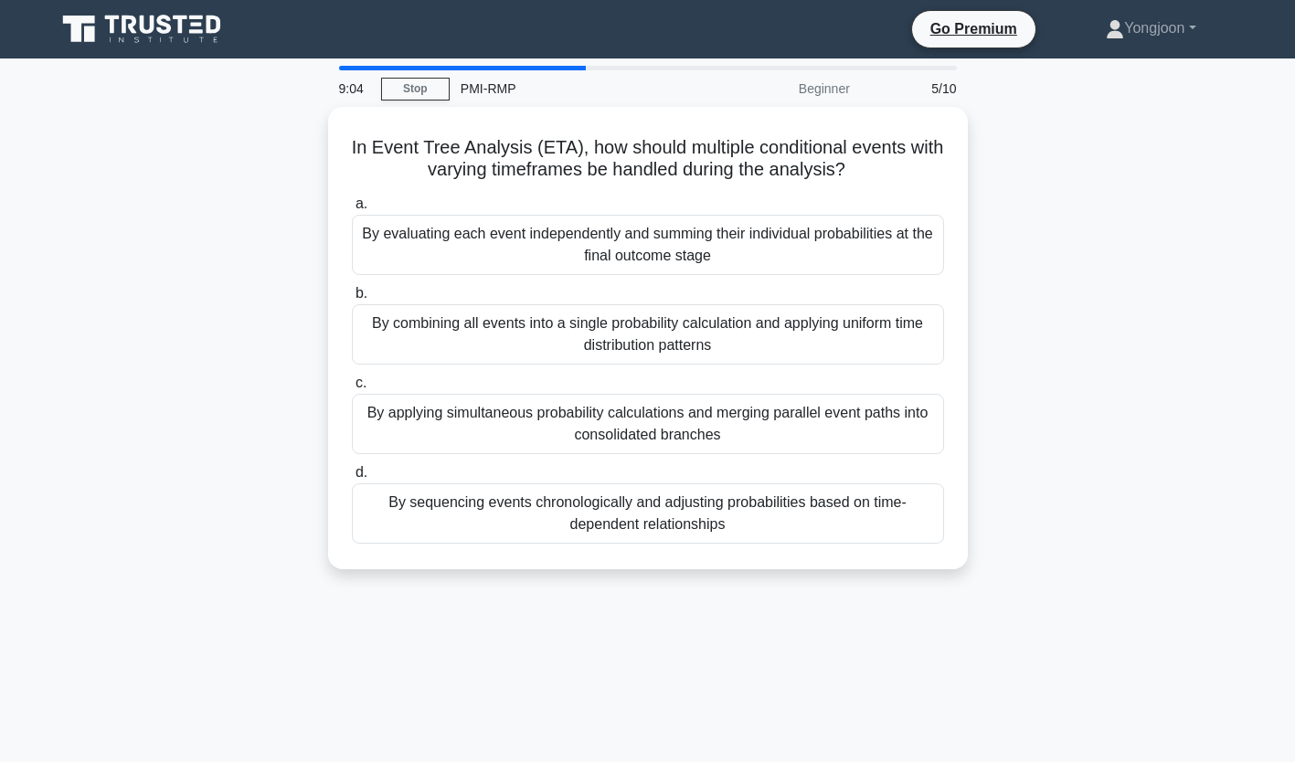
click at [486, 412] on div "By applying simultaneous probability calculations and merging parallel event pa…" at bounding box center [648, 424] width 592 height 60
click at [352, 389] on input "c. By applying simultaneous probability calculations and merging parallel event…" at bounding box center [352, 383] width 0 height 12
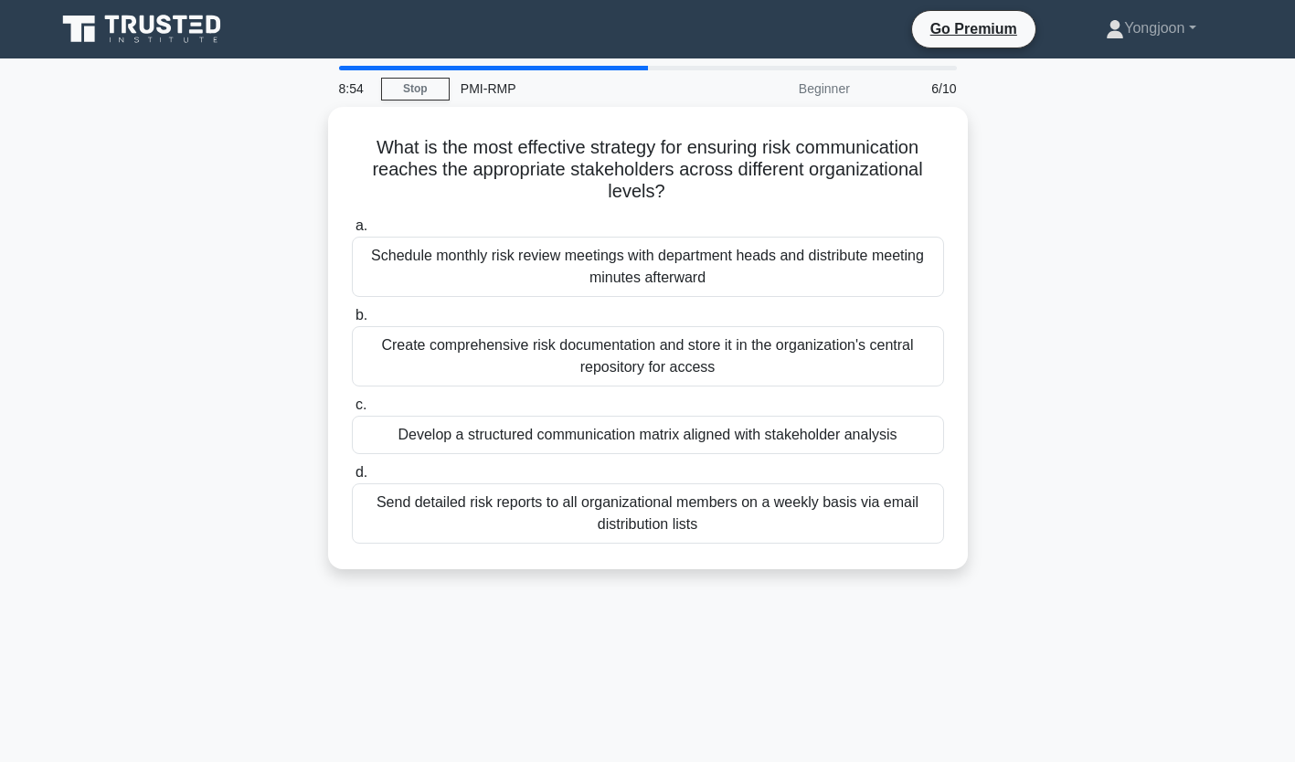
click at [439, 347] on div "Create comprehensive risk documentation and store it in the organization's cent…" at bounding box center [648, 356] width 592 height 60
click at [352, 322] on input "b. Create comprehensive risk documentation and store it in the organization's c…" at bounding box center [352, 316] width 0 height 12
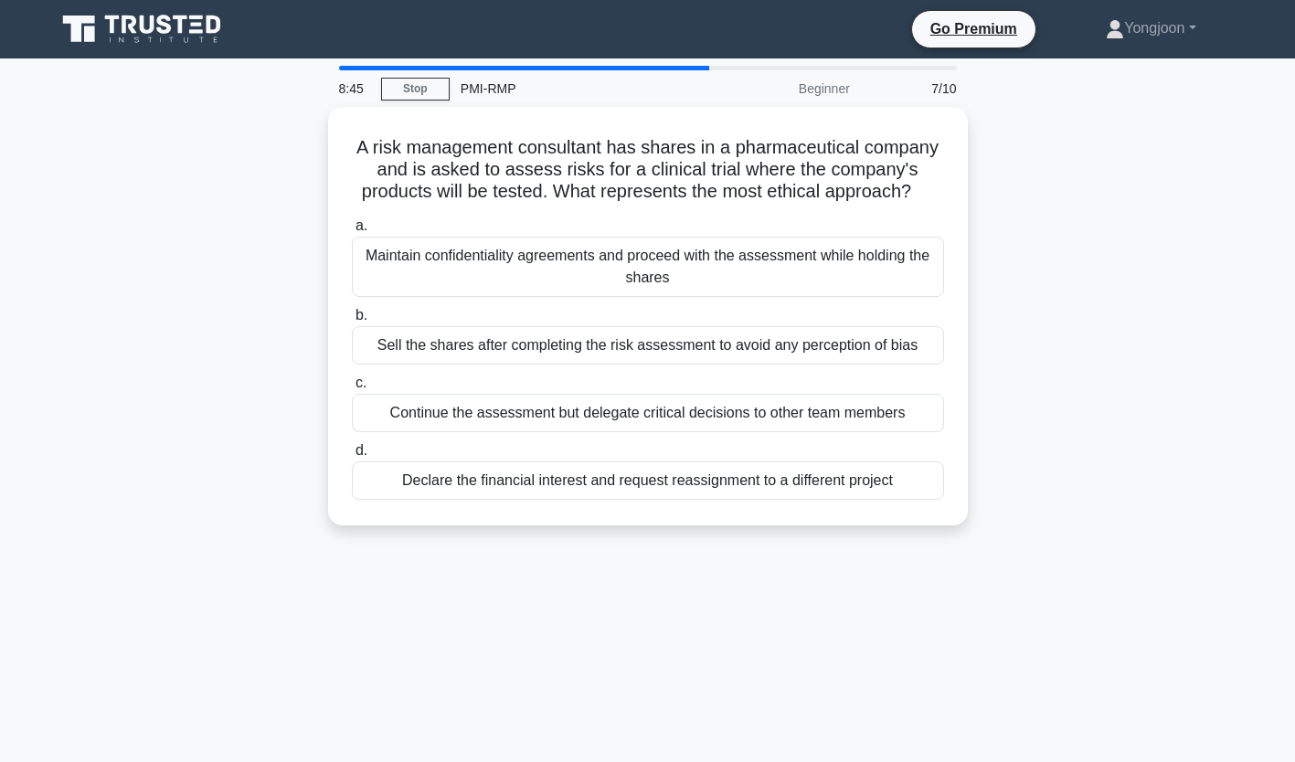
click at [384, 271] on div "Maintain confidentiality agreements and proceed with the assessment while holdi…" at bounding box center [648, 267] width 592 height 60
click at [352, 232] on input "a. Maintain confidentiality agreements and proceed with the assessment while ho…" at bounding box center [352, 226] width 0 height 12
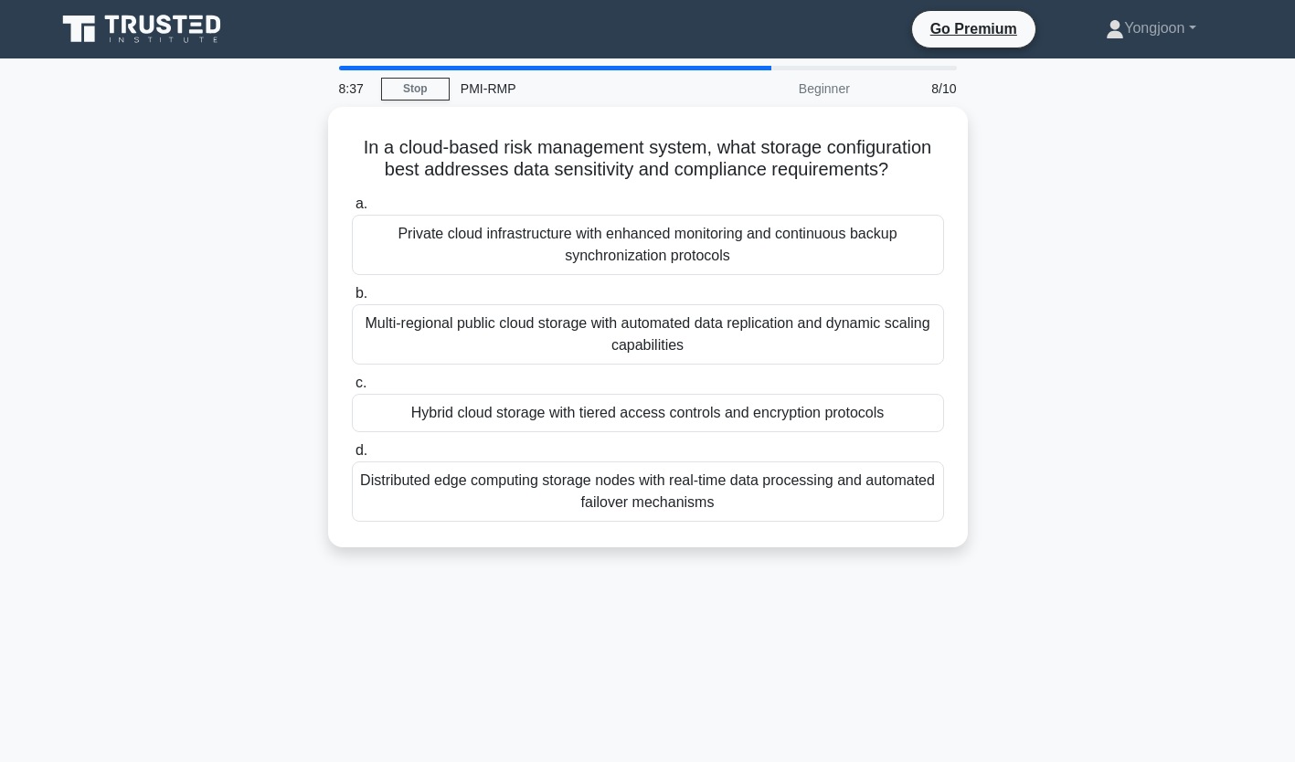
click at [429, 415] on div "Hybrid cloud storage with tiered access controls and encryption protocols" at bounding box center [648, 413] width 592 height 38
click at [352, 389] on input "c. Hybrid cloud storage with tiered access controls and encryption protocols" at bounding box center [352, 383] width 0 height 12
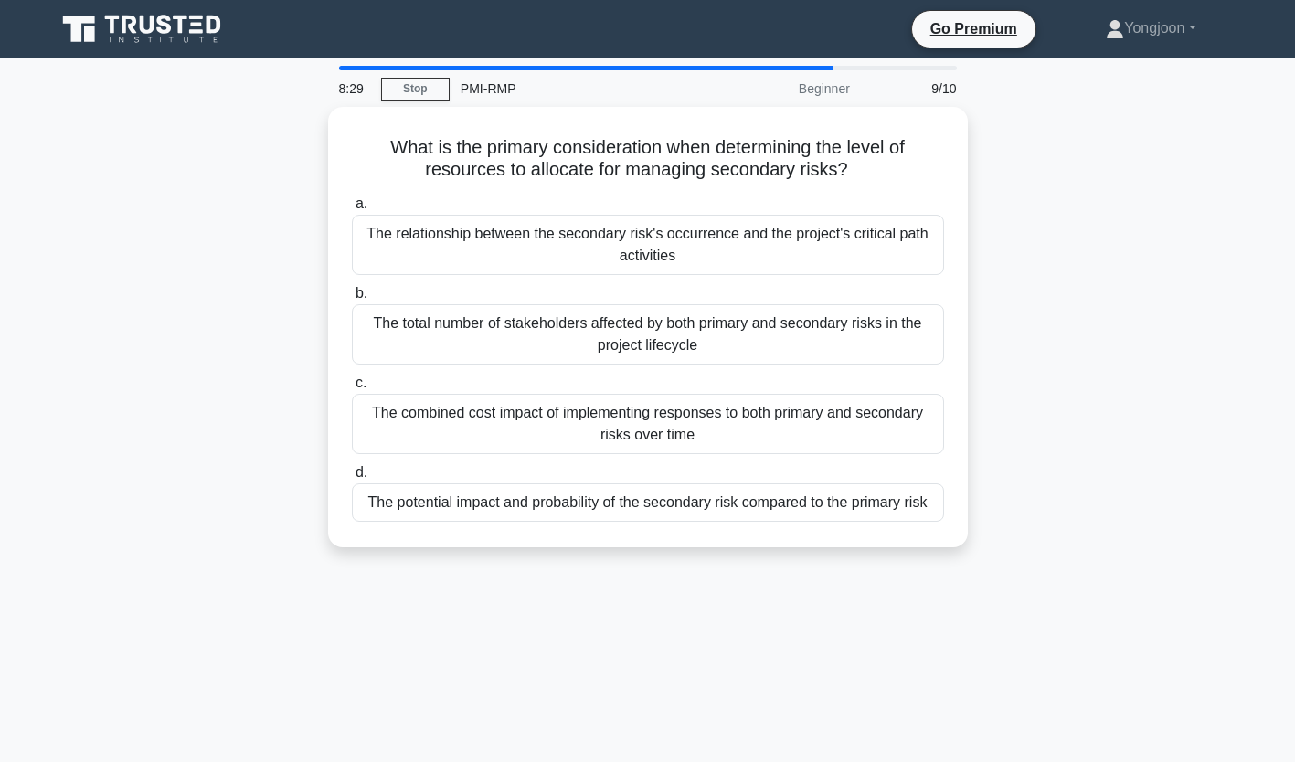
click at [404, 420] on div "The combined cost impact of implementing responses to both primary and secondar…" at bounding box center [648, 424] width 592 height 60
click at [352, 389] on input "c. The combined cost impact of implementing responses to both primary and secon…" at bounding box center [352, 383] width 0 height 12
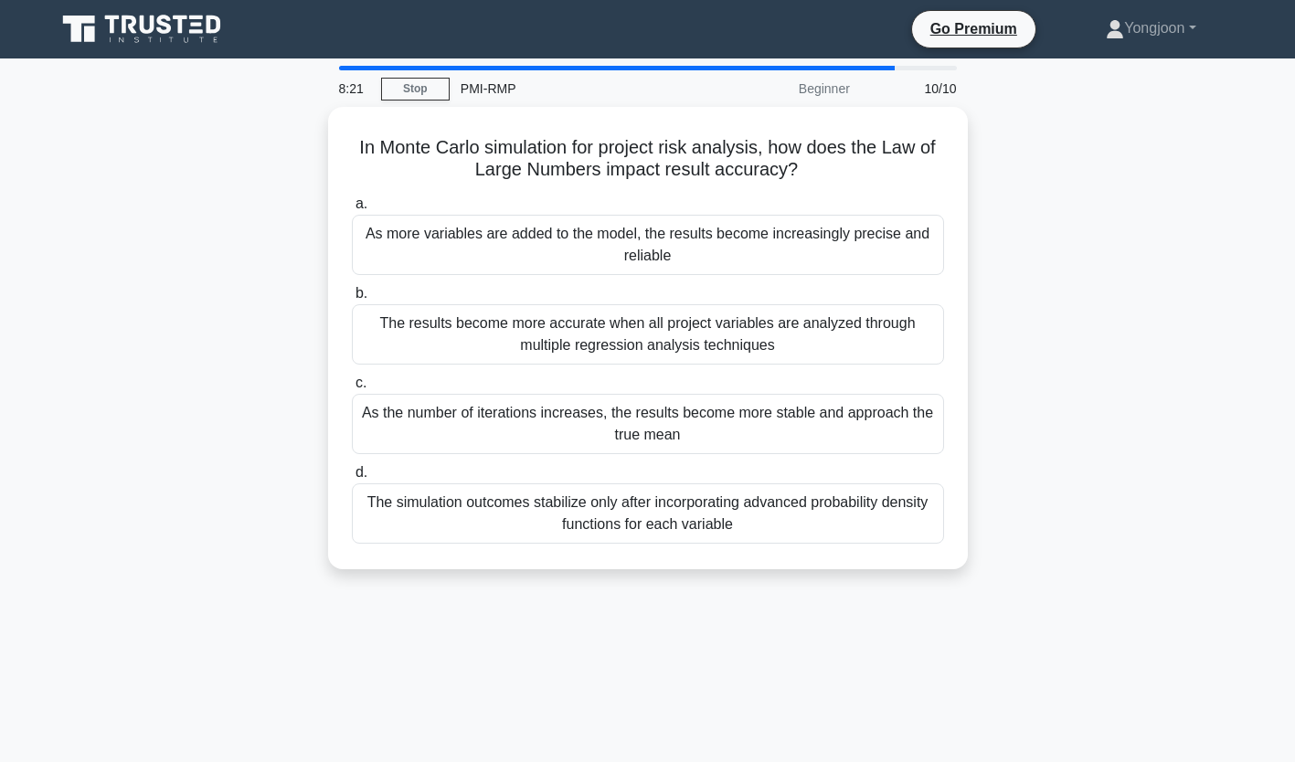
click at [460, 257] on div "As more variables are added to the model, the results become increasingly preci…" at bounding box center [648, 245] width 592 height 60
click at [352, 210] on input "a. As more variables are added to the model, the results become increasingly pr…" at bounding box center [352, 204] width 0 height 12
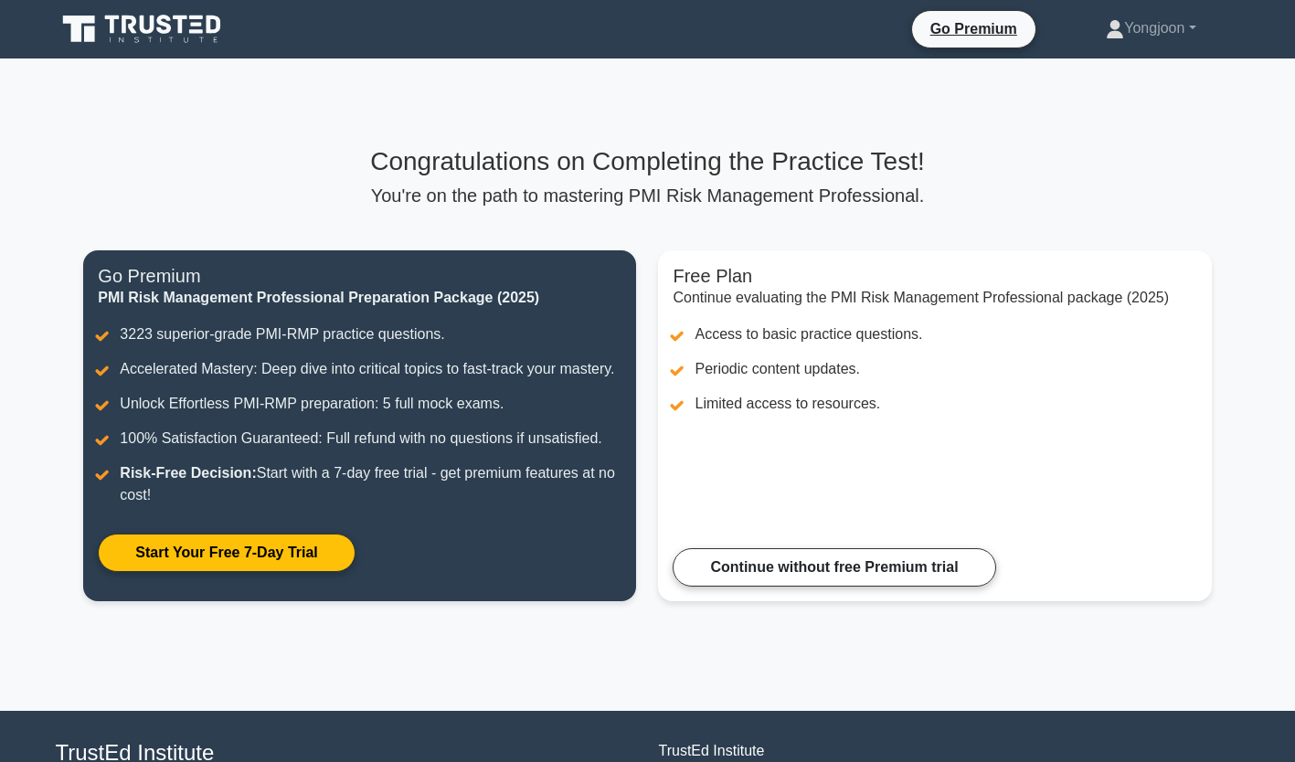
click at [850, 569] on link "Continue without free Premium trial" at bounding box center [834, 567] width 323 height 38
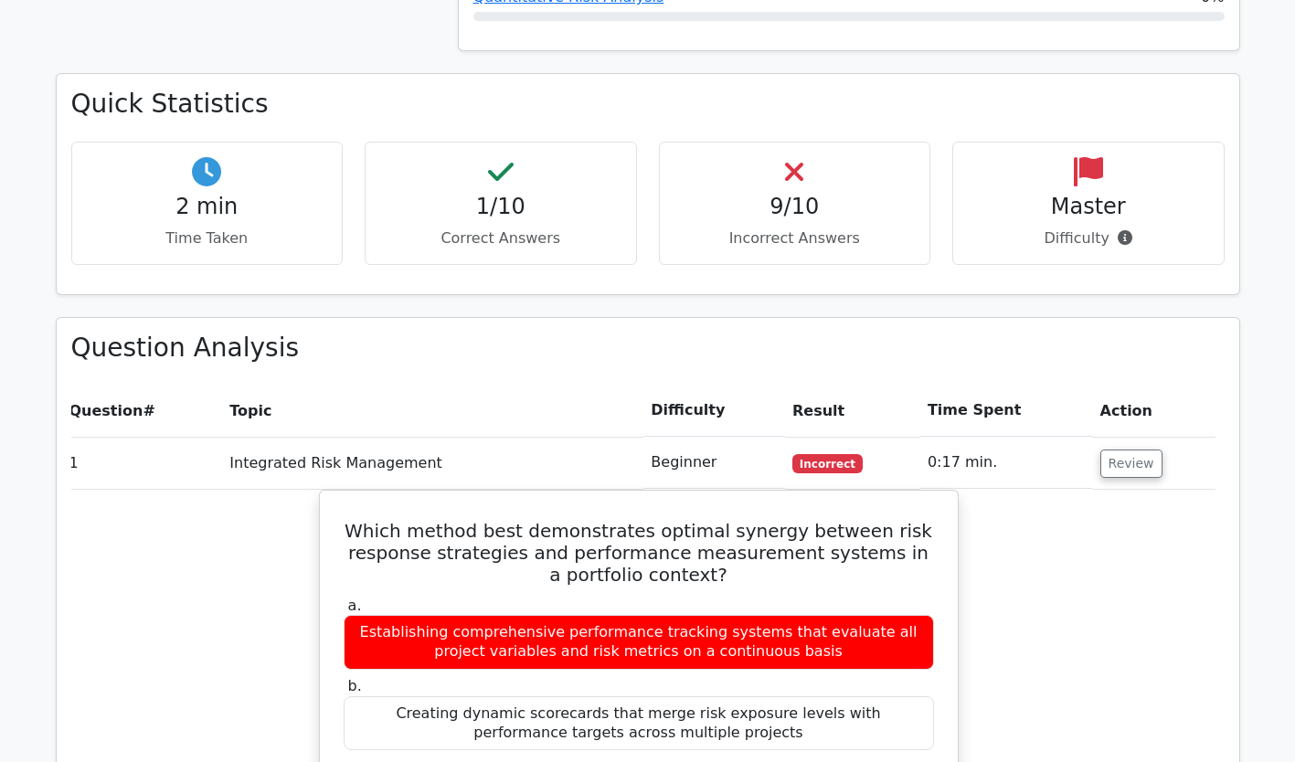
scroll to position [0, 10]
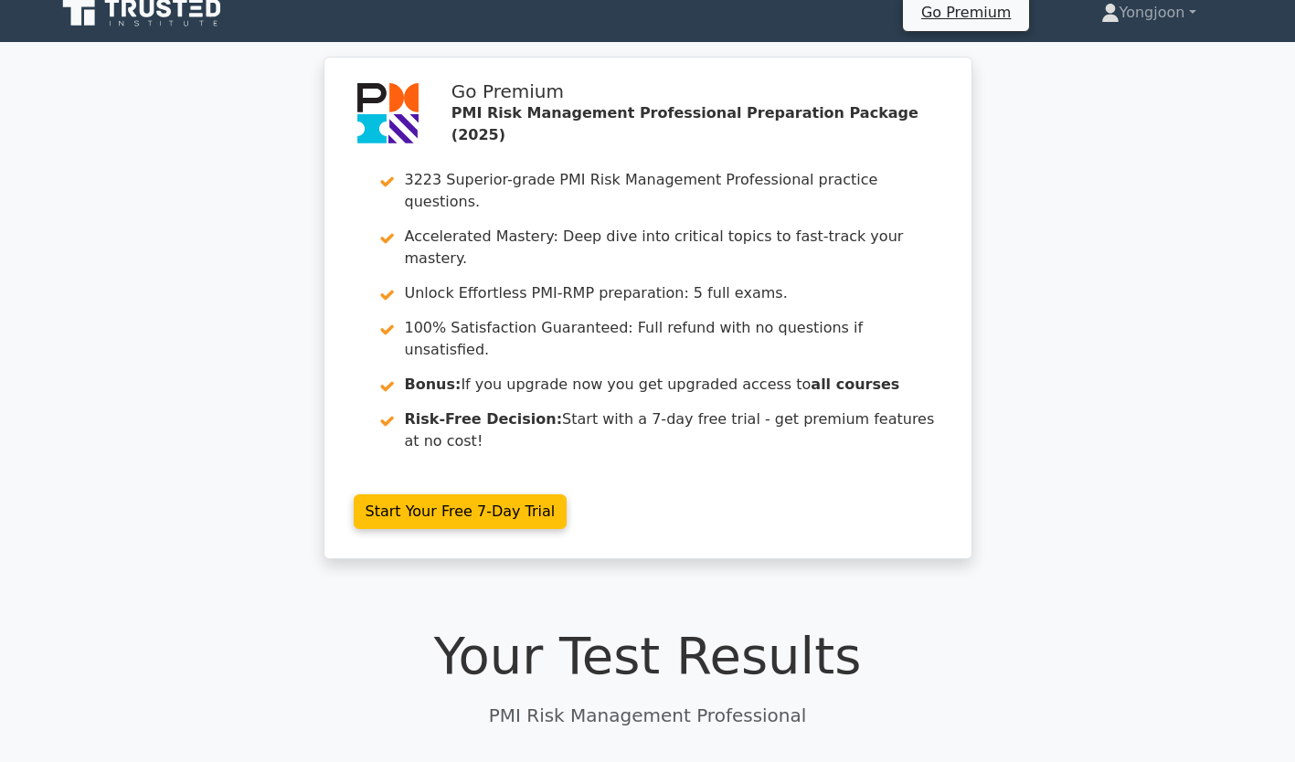
scroll to position [0, 0]
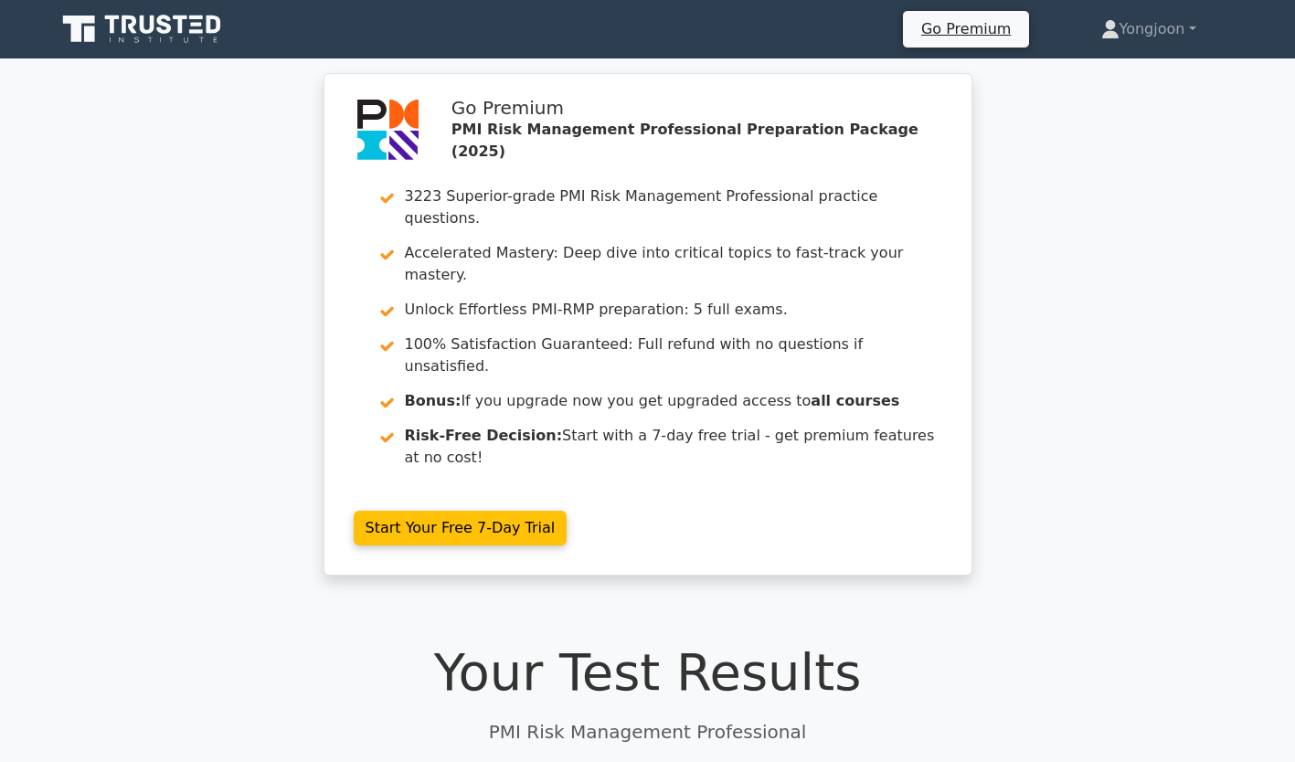
click at [155, 26] on icon at bounding box center [143, 29] width 175 height 35
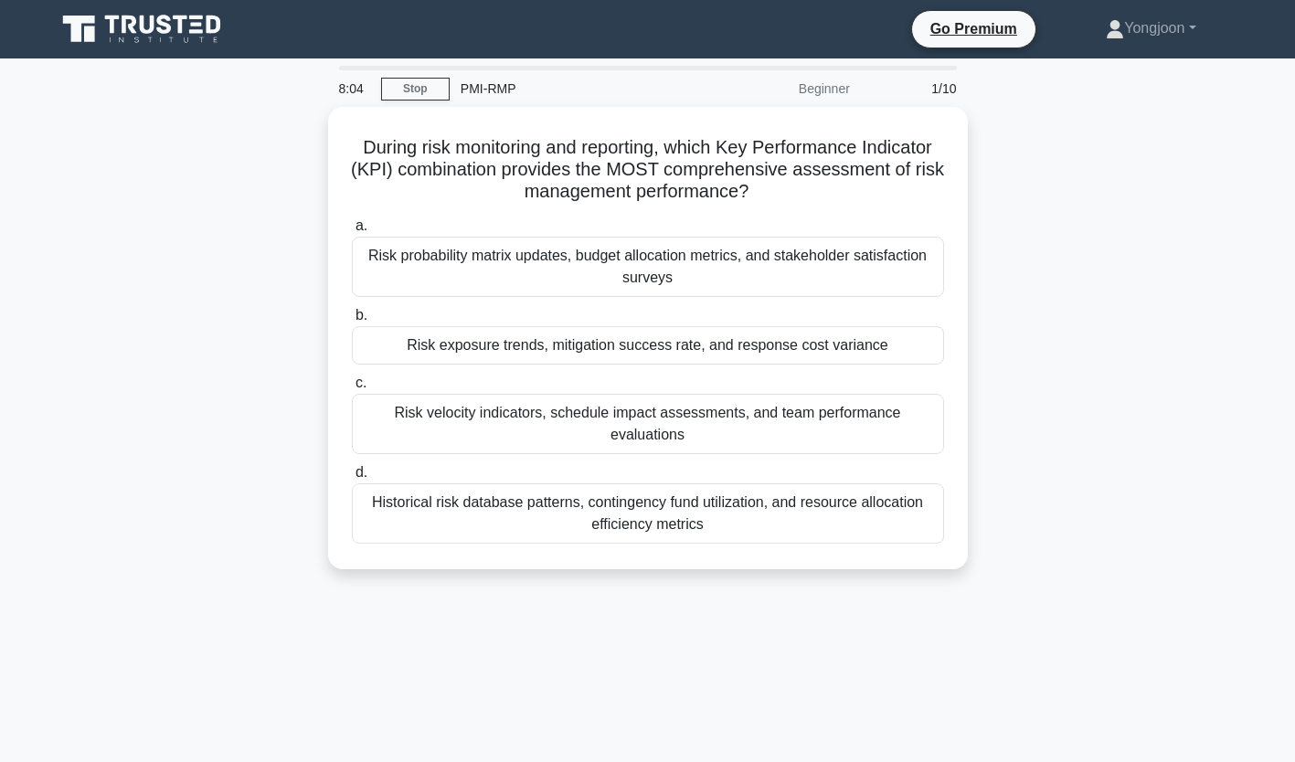
click at [428, 343] on div "Risk exposure trends, mitigation success rate, and response cost variance" at bounding box center [648, 345] width 592 height 38
click at [352, 322] on input "b. Risk exposure trends, mitigation success rate, and response cost variance" at bounding box center [352, 316] width 0 height 12
